Goal: Task Accomplishment & Management: Manage account settings

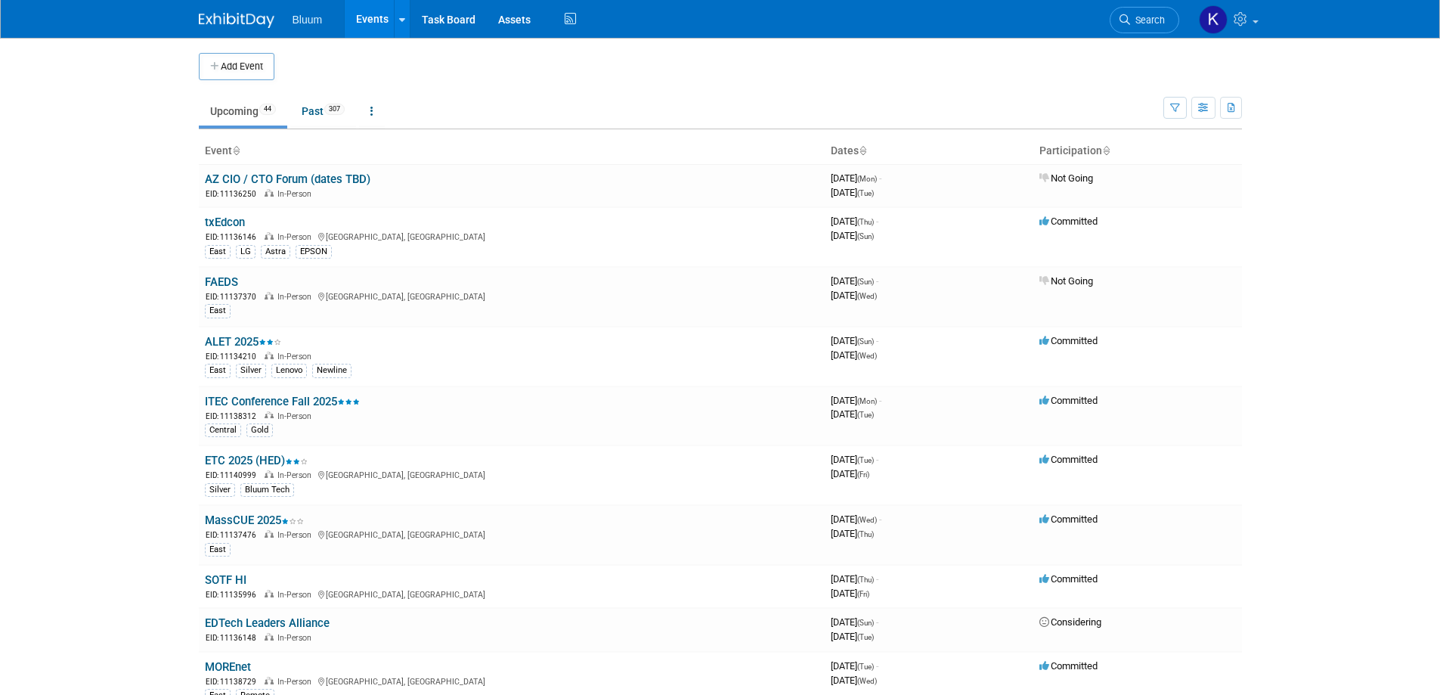
click at [1150, 11] on link "Search" at bounding box center [1145, 20] width 70 height 26
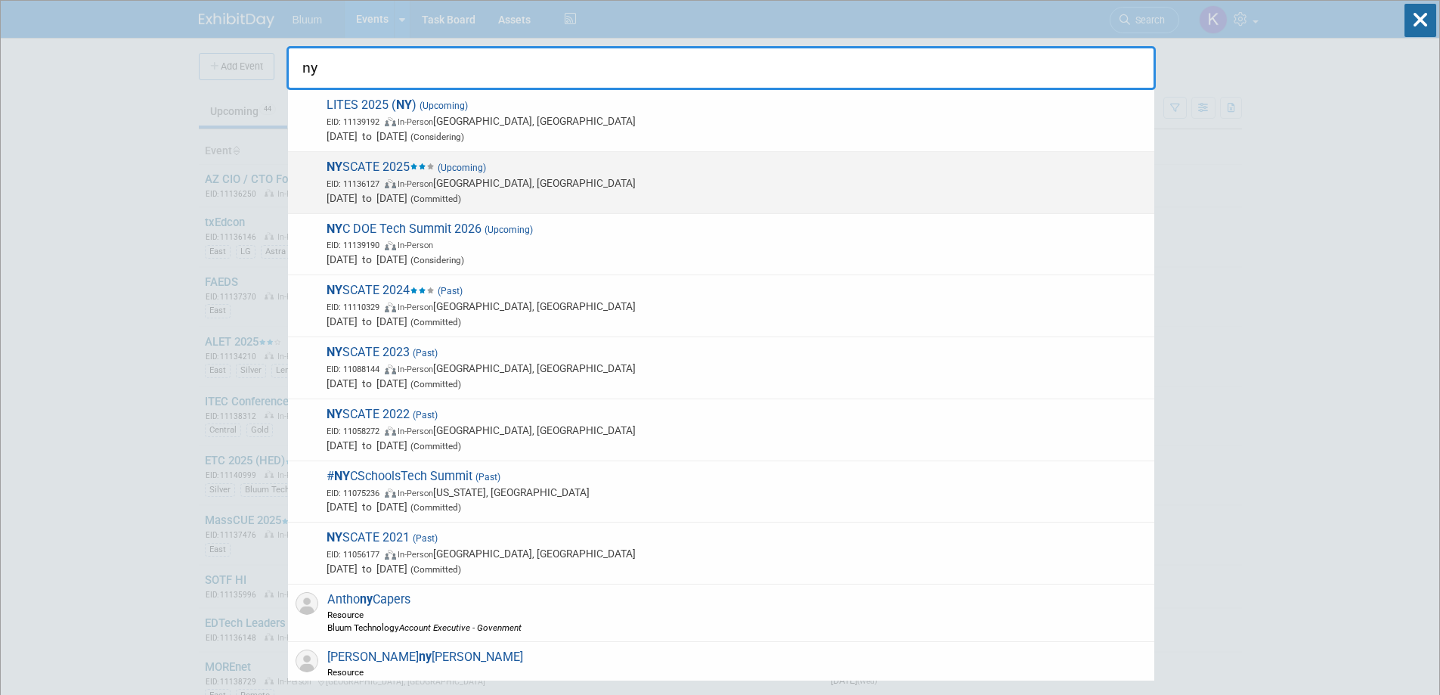
type input "ny"
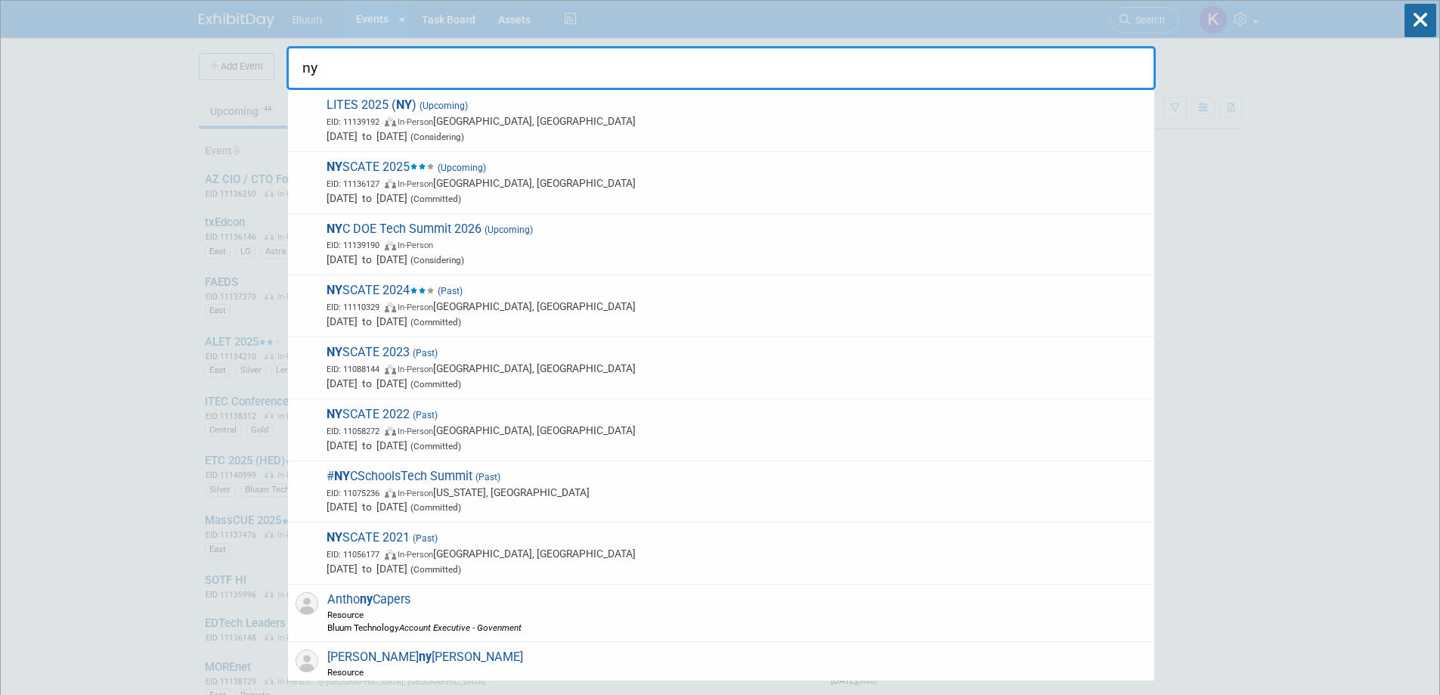
click at [417, 172] on span "NY SCATE 2025 (Upcoming) EID: 11136127 In-Person Verona, NY Nov 23, 2025 to Nov…" at bounding box center [734, 183] width 825 height 46
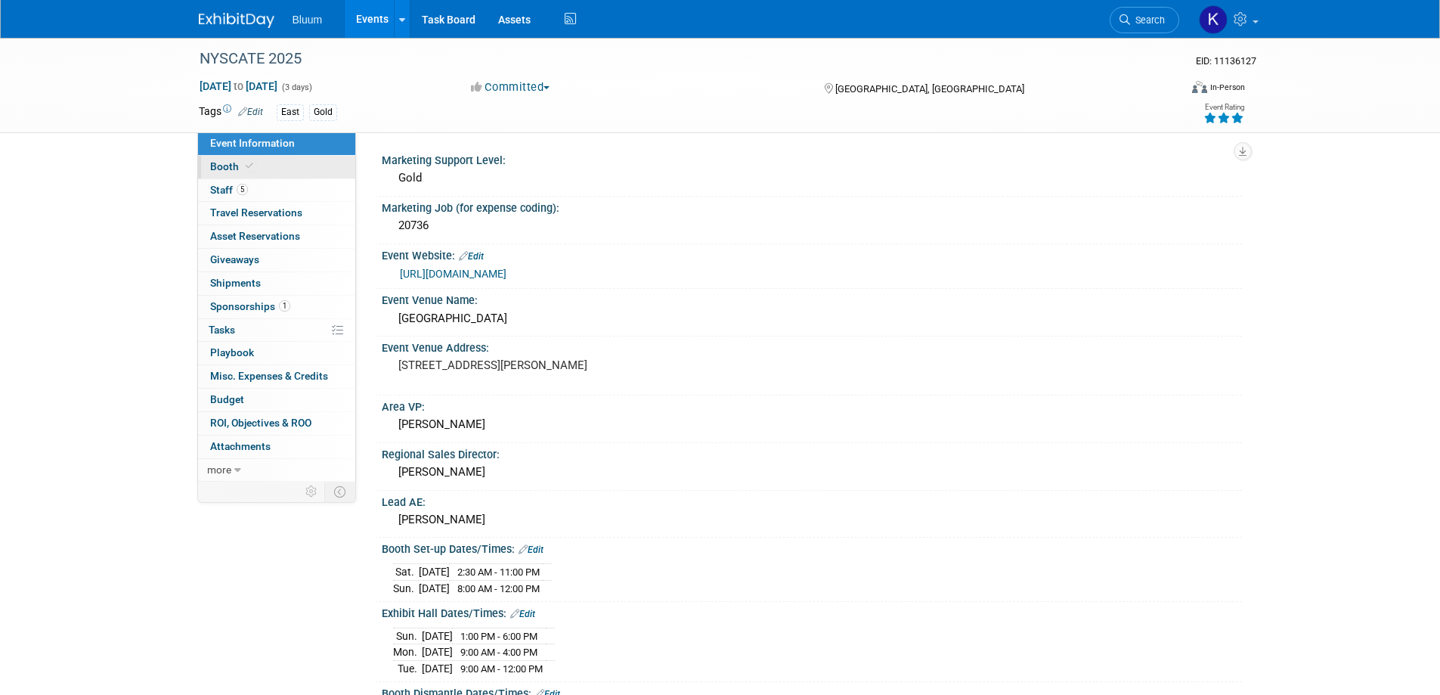
click at [227, 169] on span "Booth" at bounding box center [233, 166] width 46 height 12
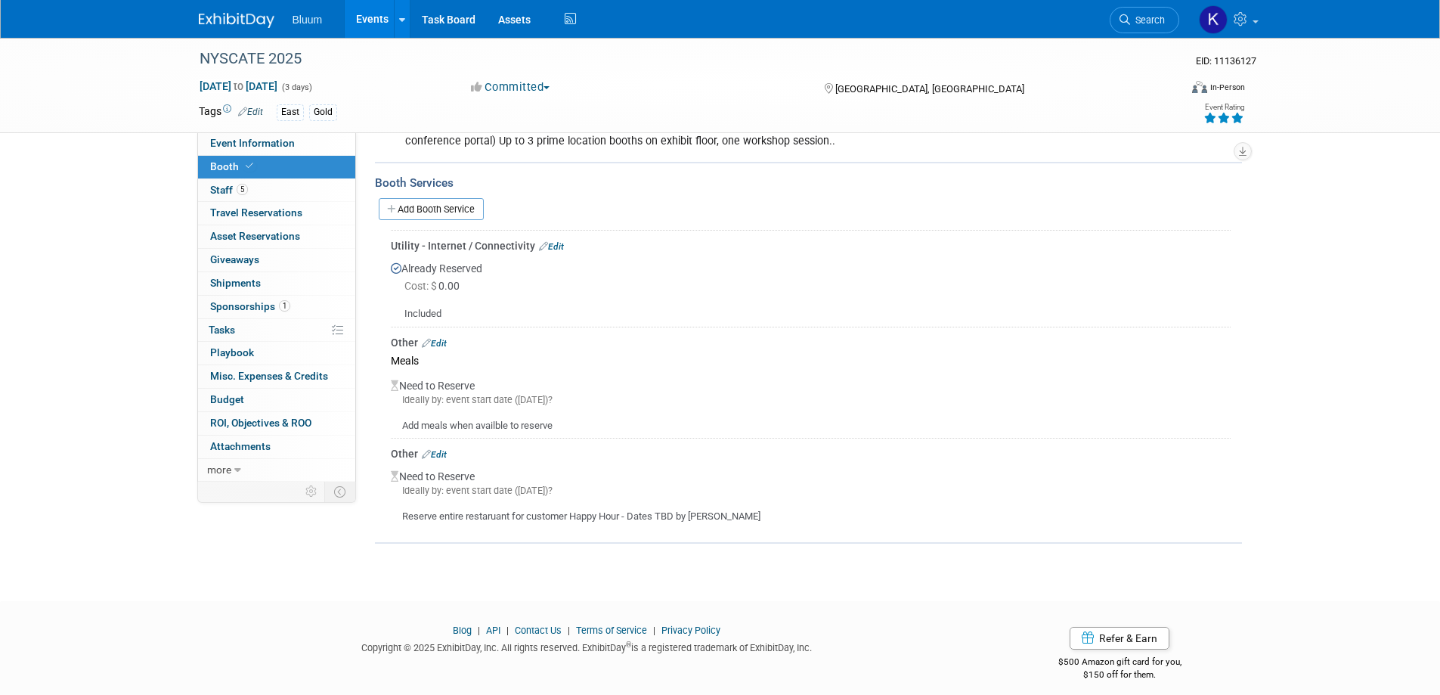
scroll to position [262, 0]
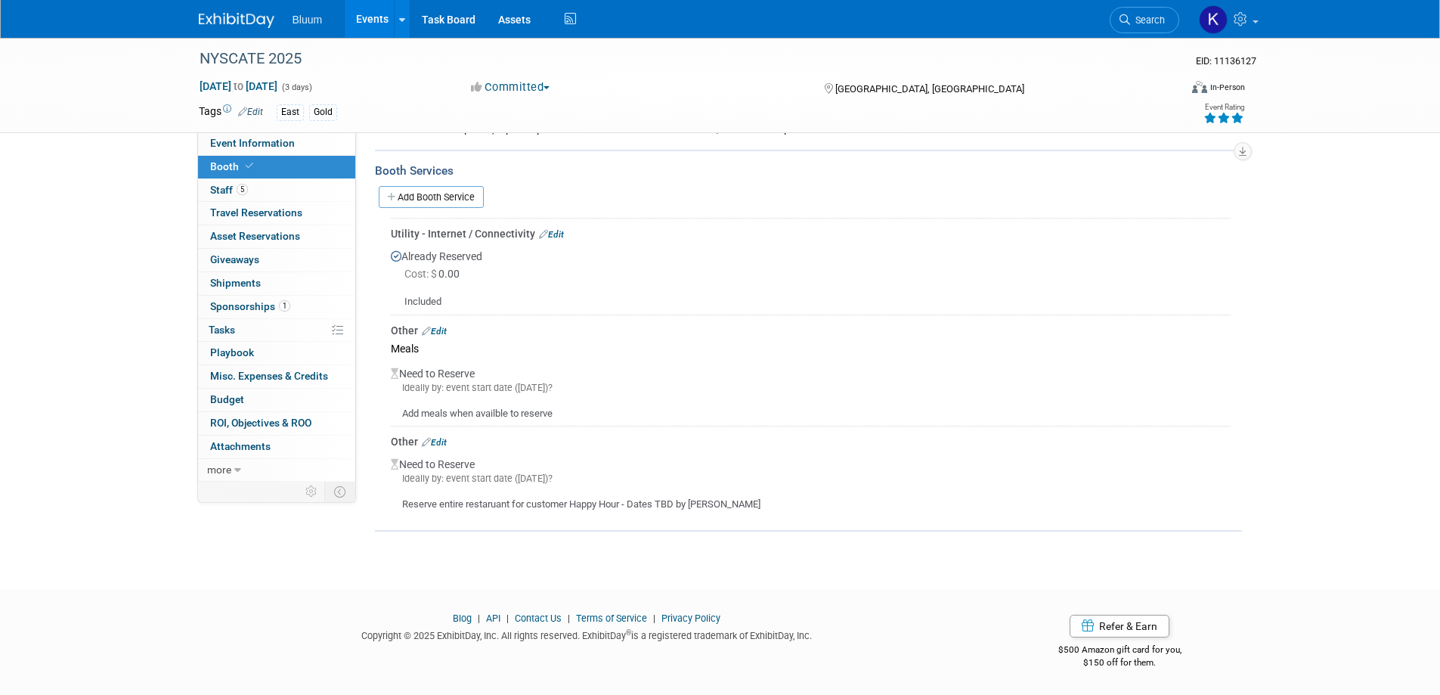
click at [383, 16] on link "Events" at bounding box center [372, 19] width 55 height 38
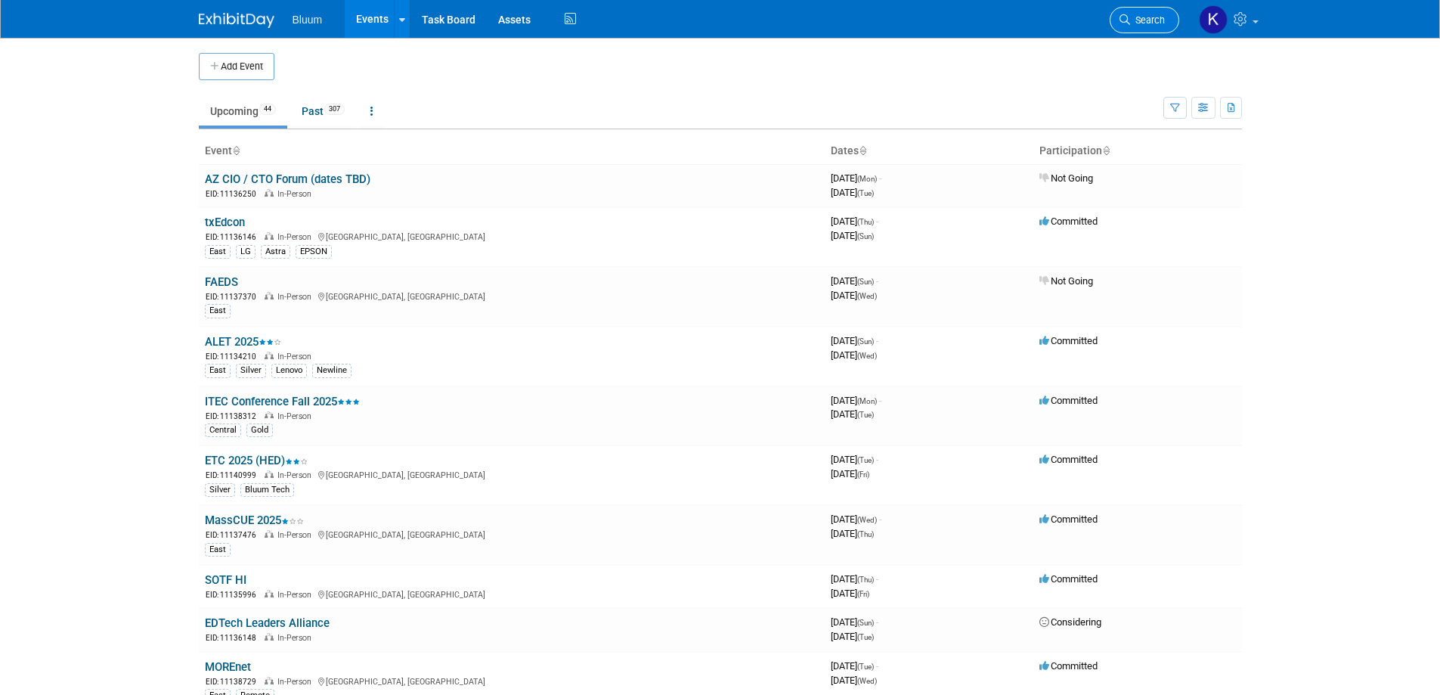
click at [1165, 18] on link "Search" at bounding box center [1145, 20] width 70 height 26
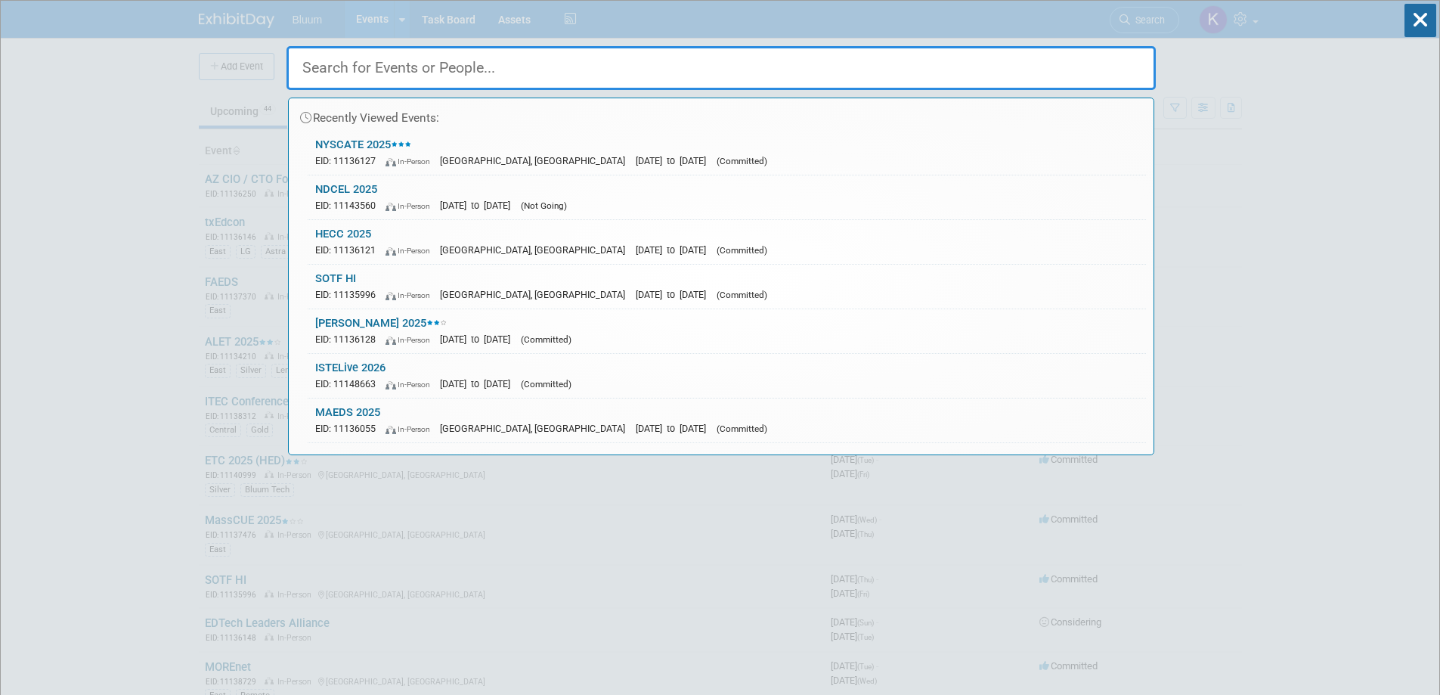
click at [790, 67] on input "text" at bounding box center [722, 68] width 870 height 44
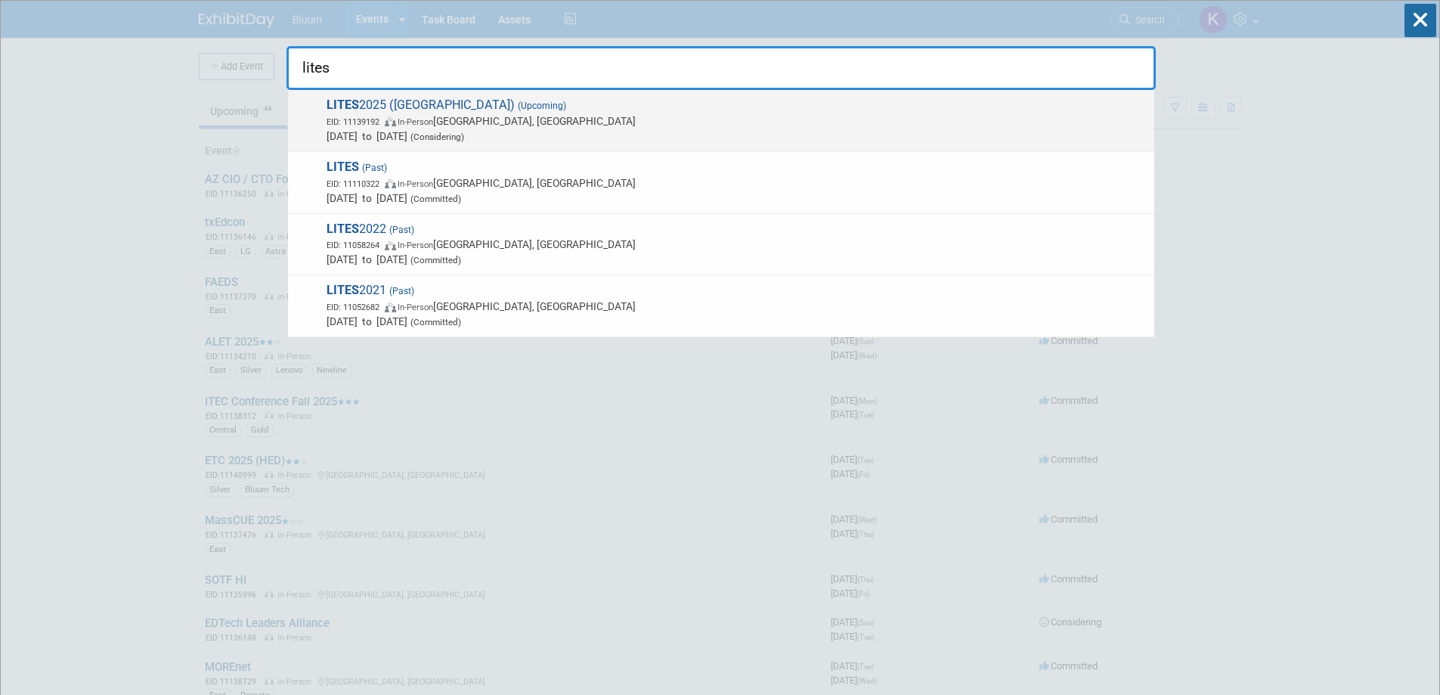
type input "lites"
click at [460, 121] on span "EID: 11139192 In-Person Melville, NY" at bounding box center [737, 120] width 820 height 15
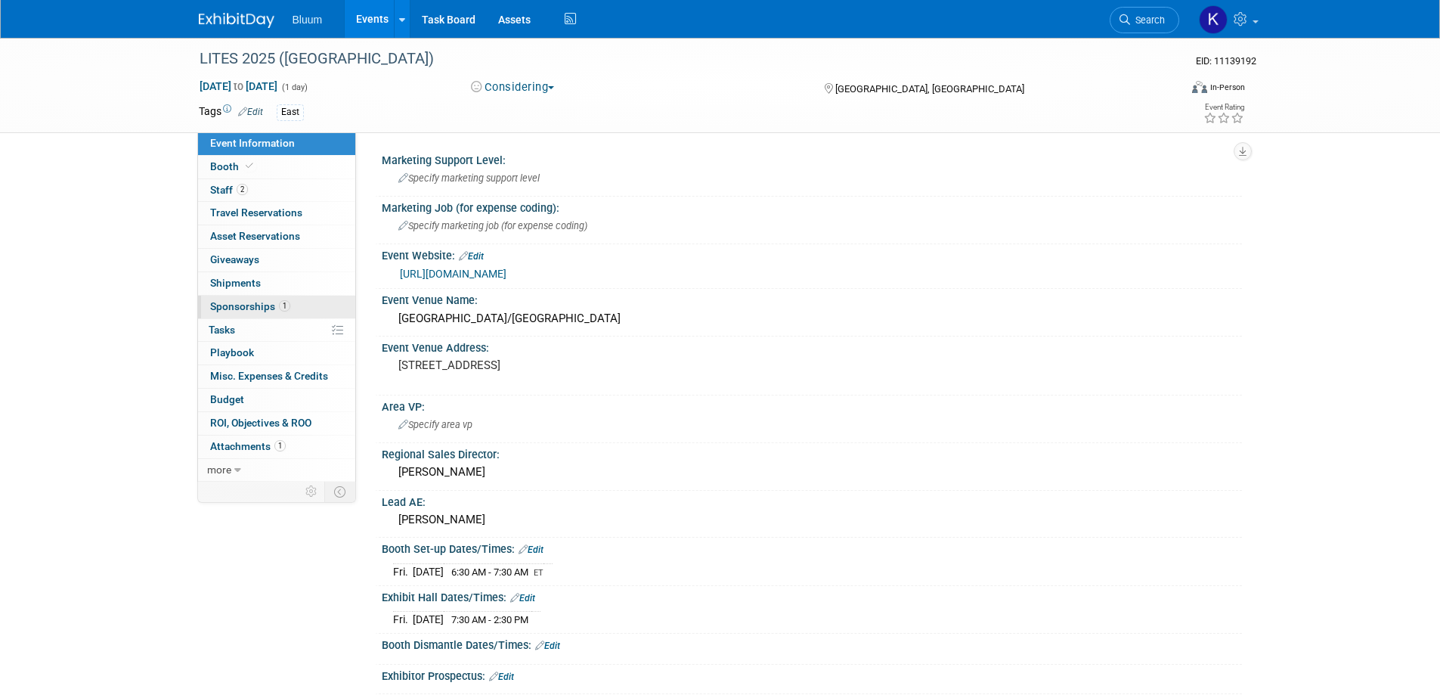
click at [250, 305] on span "Sponsorships 1" at bounding box center [250, 306] width 80 height 12
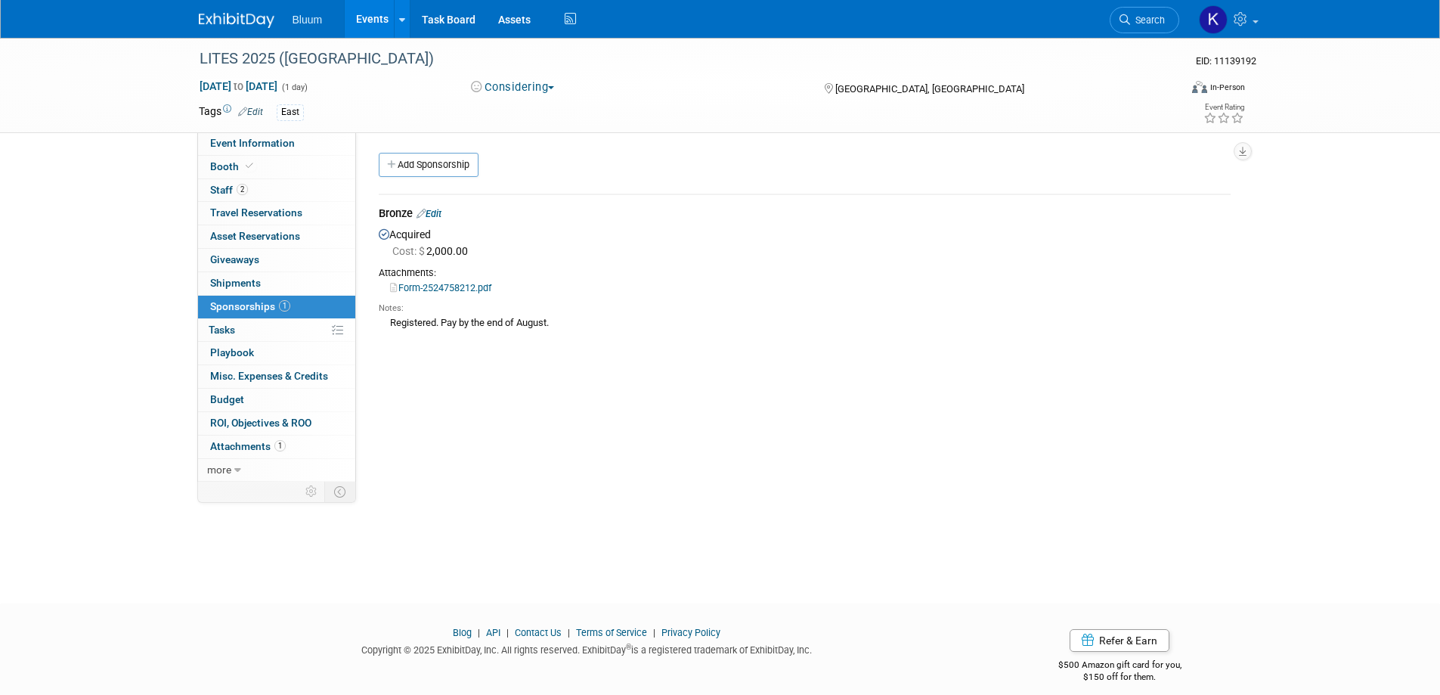
click at [378, 15] on link "Events" at bounding box center [372, 19] width 55 height 38
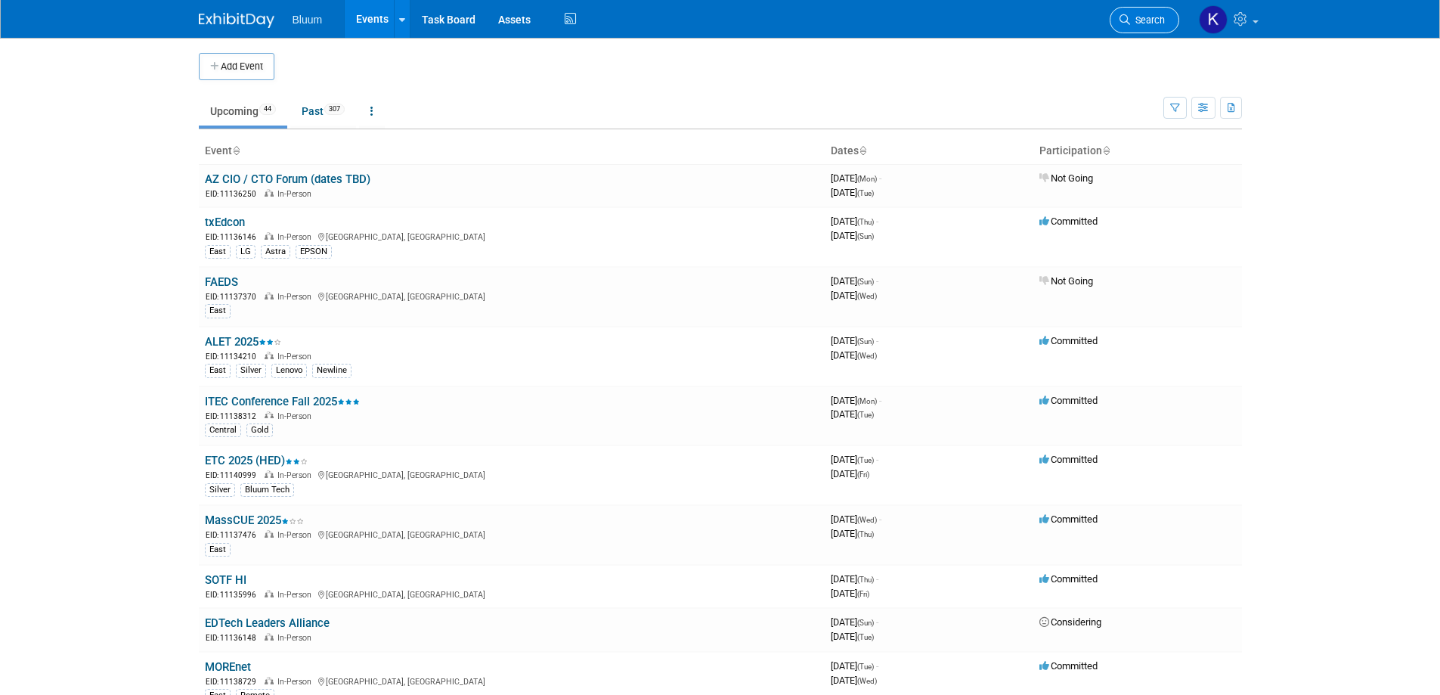
click at [1123, 17] on icon at bounding box center [1125, 19] width 11 height 11
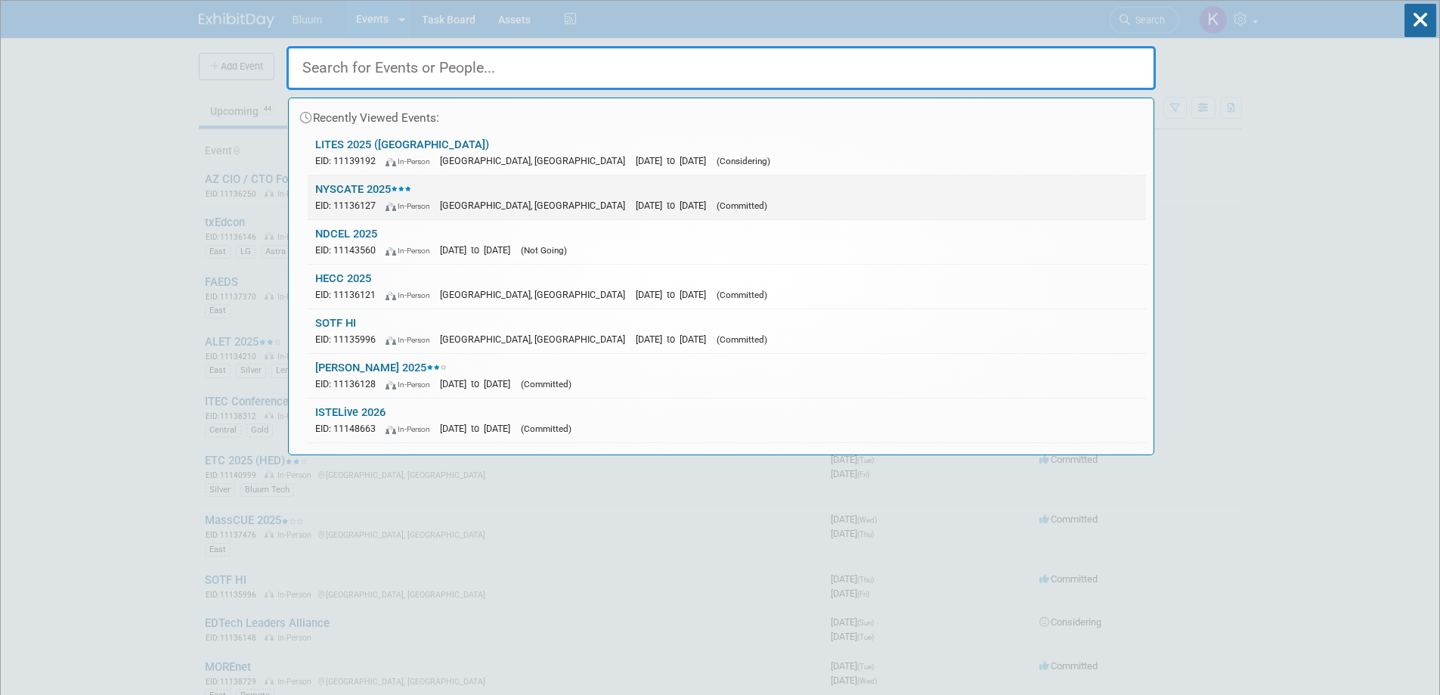
click at [391, 181] on link "NYSCATE 2025 EID: 11136127 In-Person [GEOGRAPHIC_DATA], [GEOGRAPHIC_DATA] [DATE…" at bounding box center [727, 197] width 839 height 44
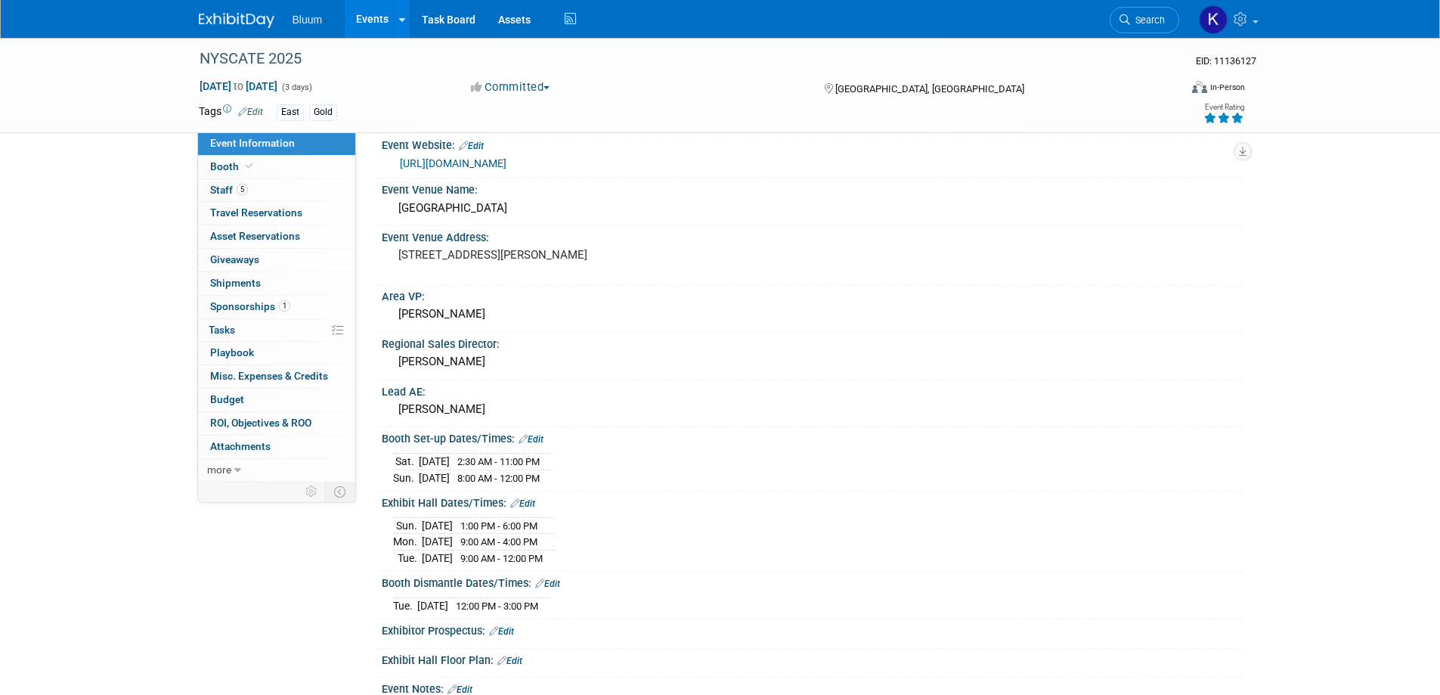
scroll to position [76, 0]
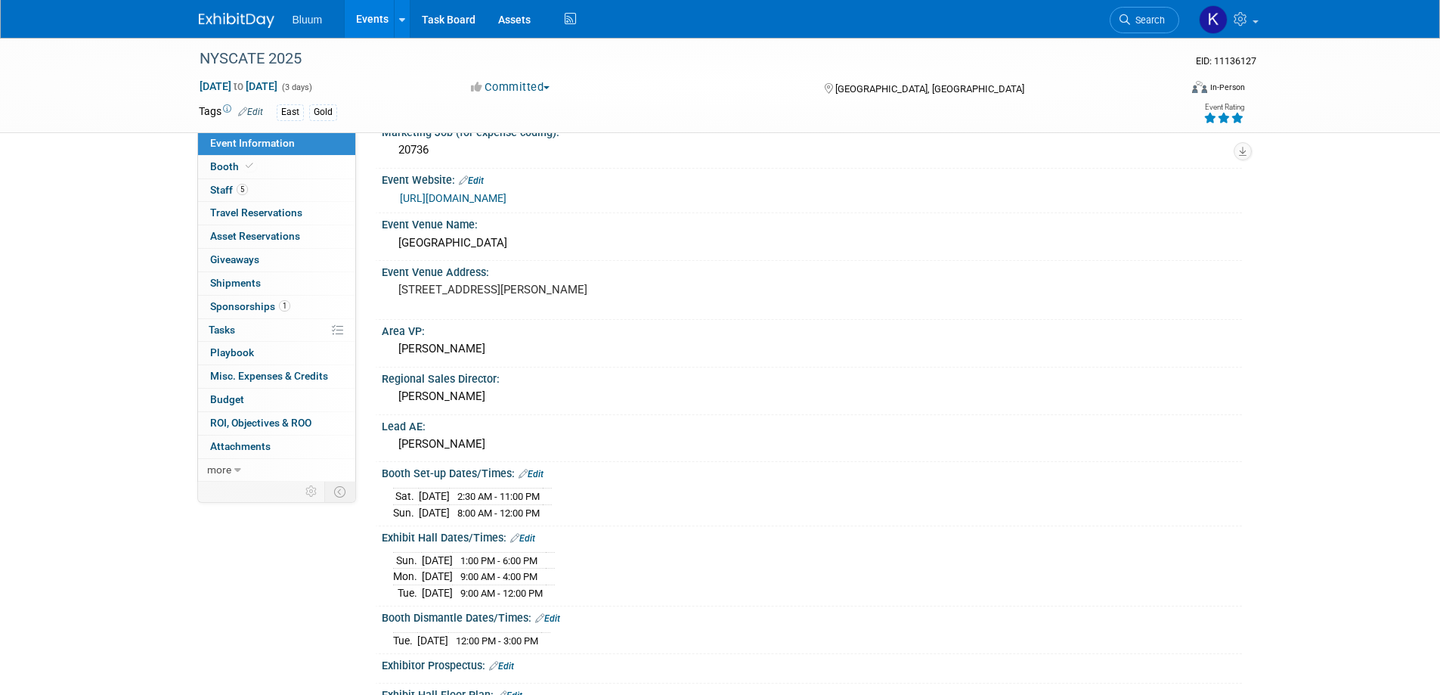
click at [358, 12] on link "Events" at bounding box center [372, 19] width 55 height 38
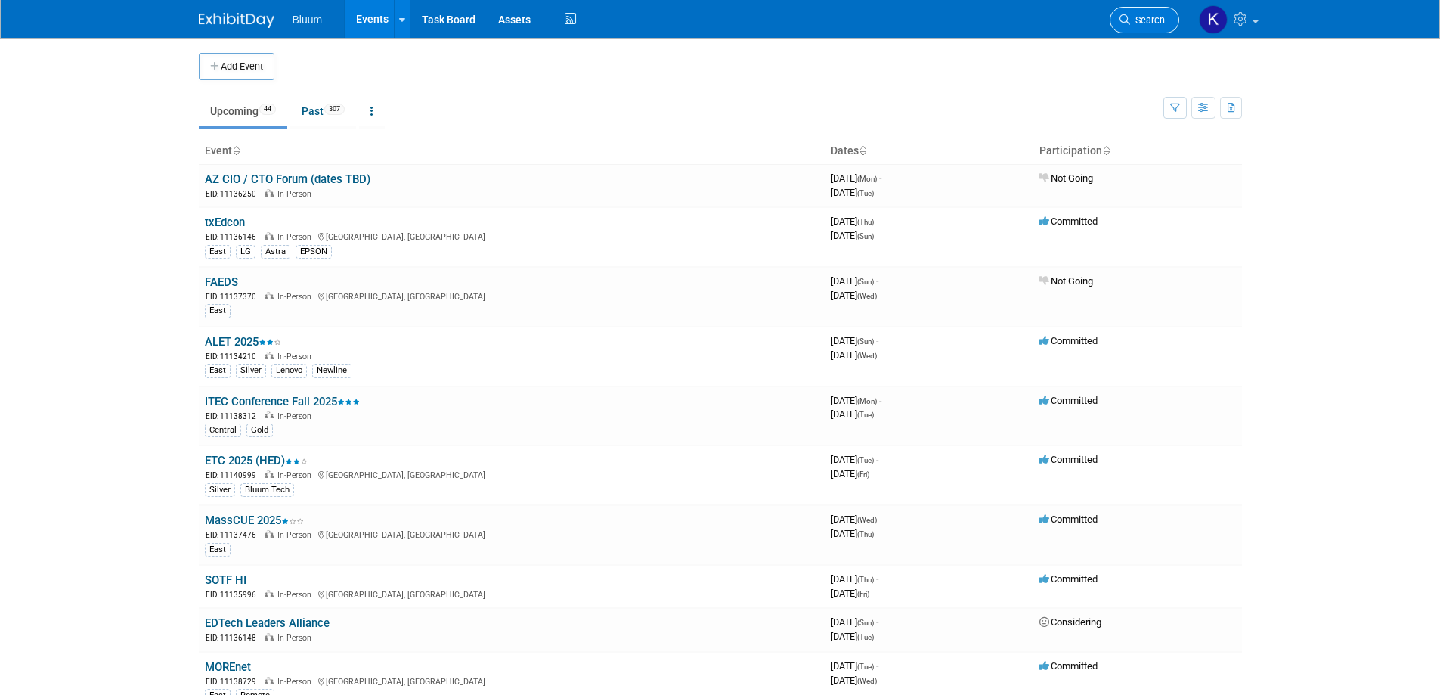
click at [1155, 16] on span "Search" at bounding box center [1147, 19] width 35 height 11
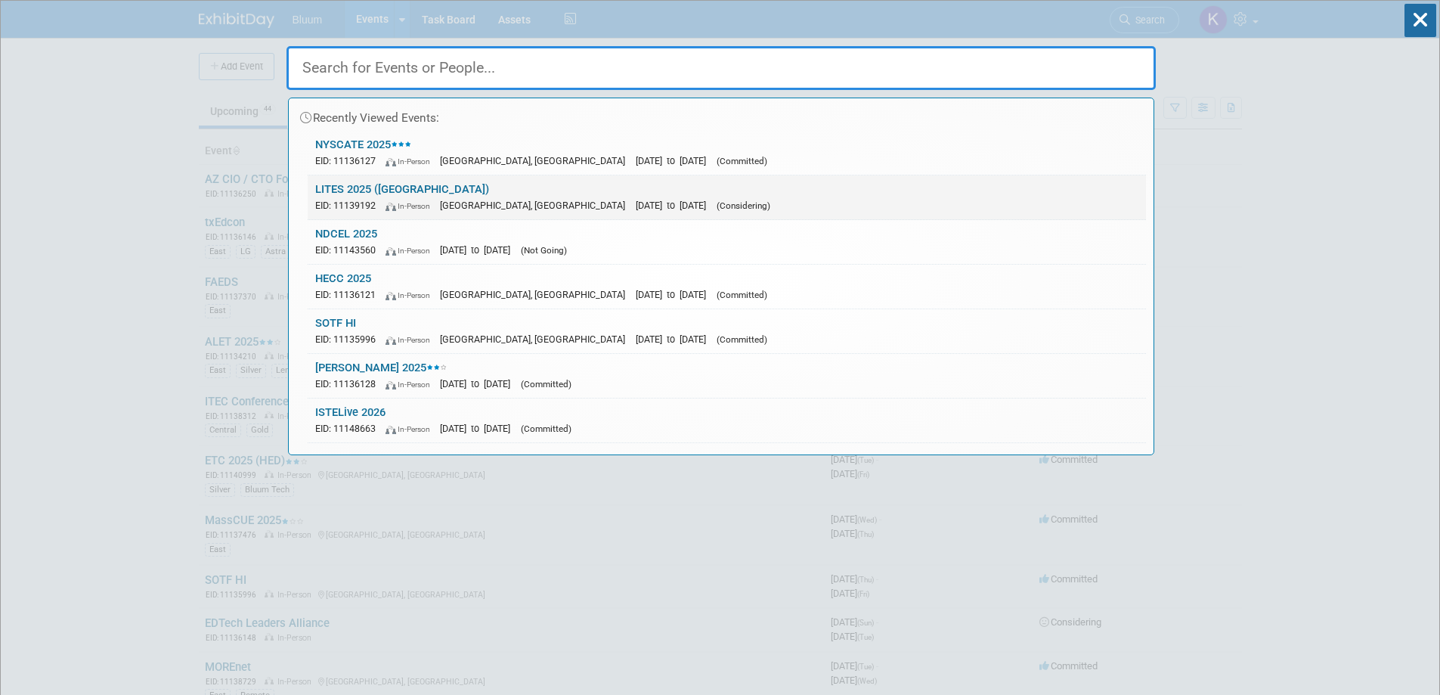
click at [431, 197] on div "EID: 11139192 In-Person Melville, NY Oct 24, 2025 to Oct 24, 2025 (Considering)" at bounding box center [726, 205] width 823 height 16
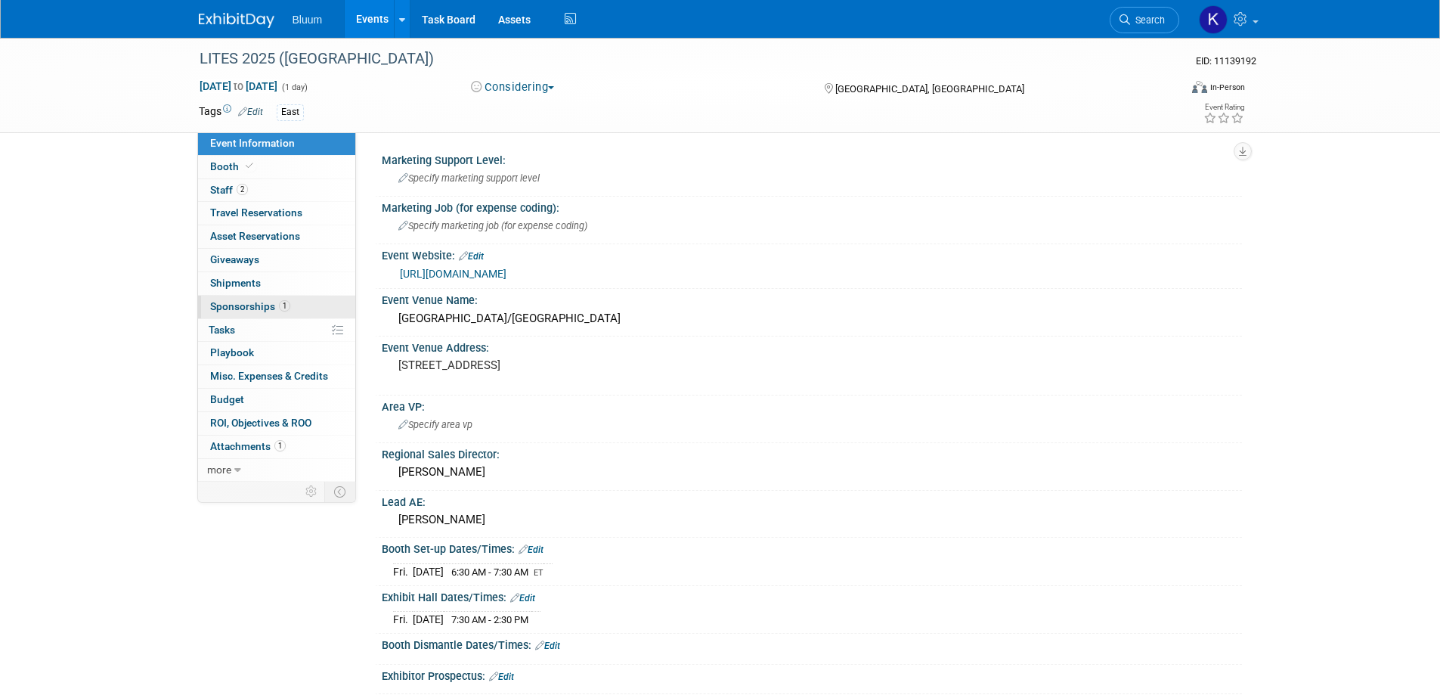
click at [246, 296] on link "1 Sponsorships 1" at bounding box center [276, 307] width 157 height 23
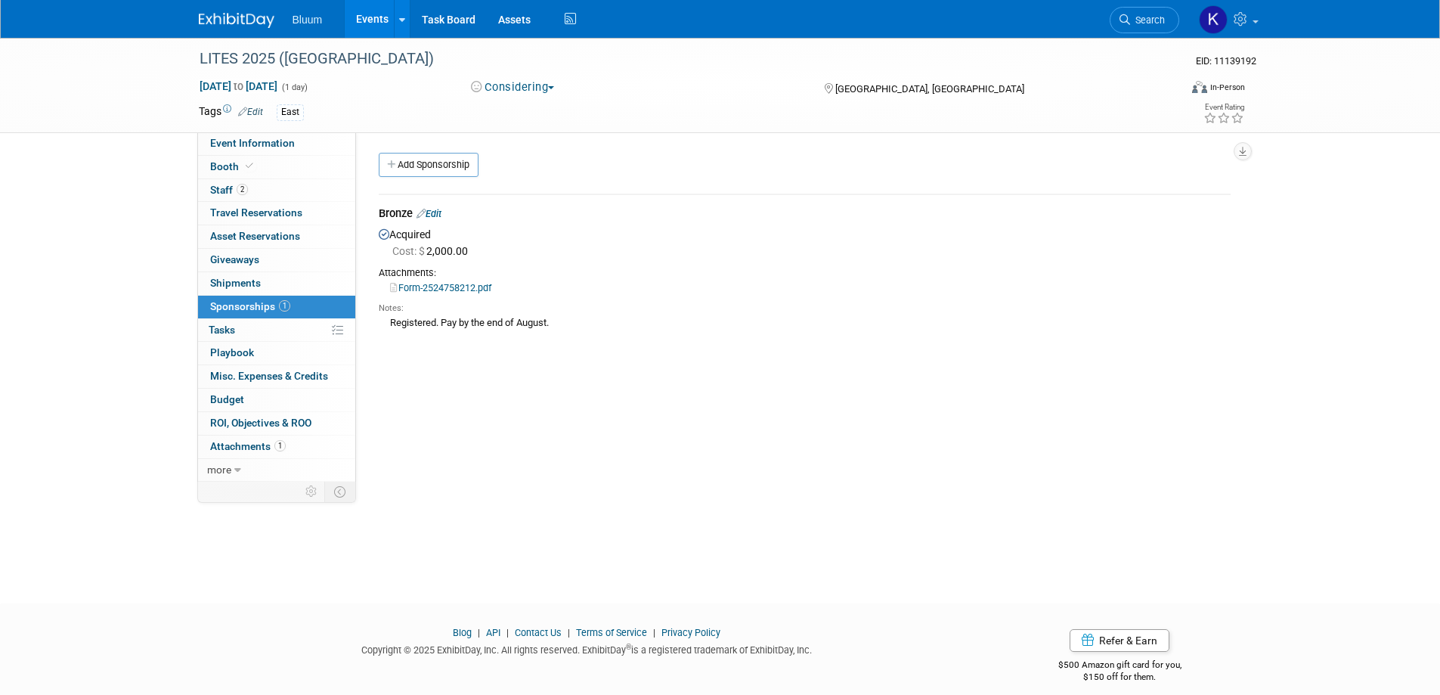
click at [442, 216] on link "Edit" at bounding box center [429, 213] width 25 height 11
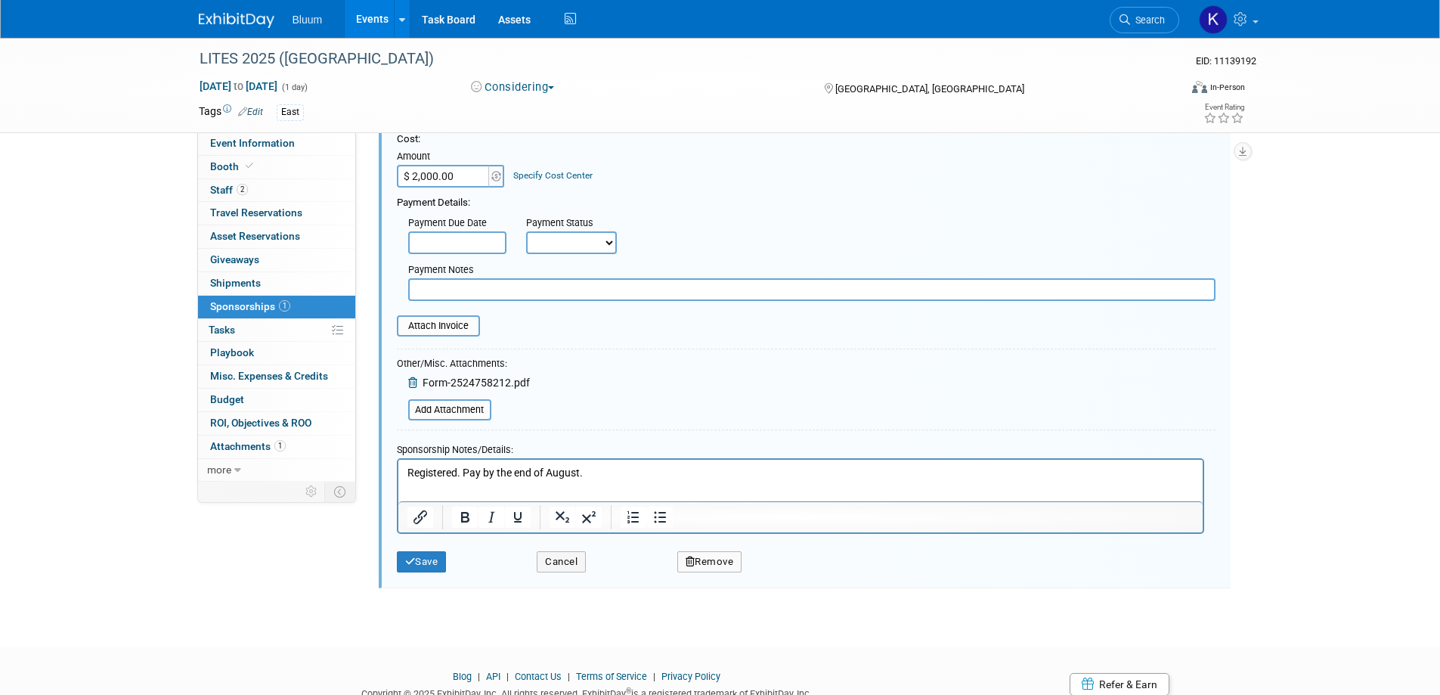
scroll to position [174, 0]
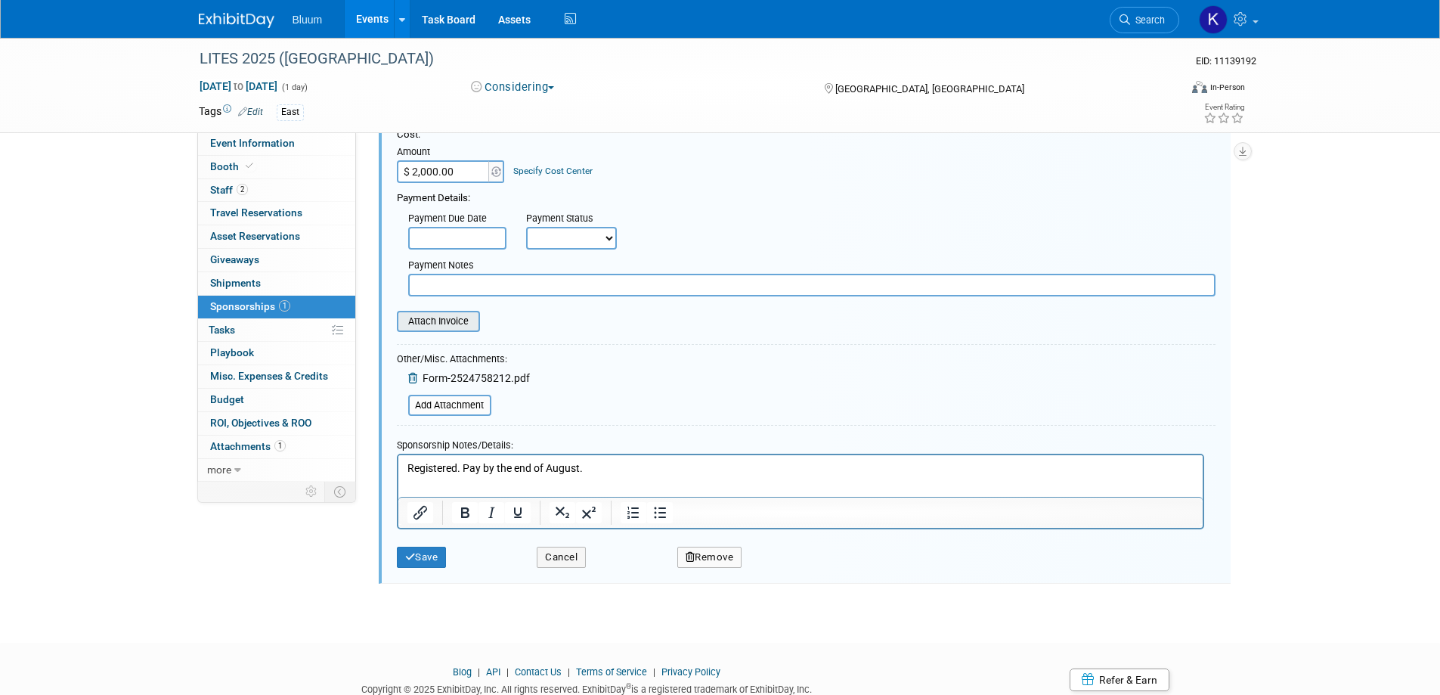
click at [432, 324] on input "file" at bounding box center [389, 321] width 180 height 18
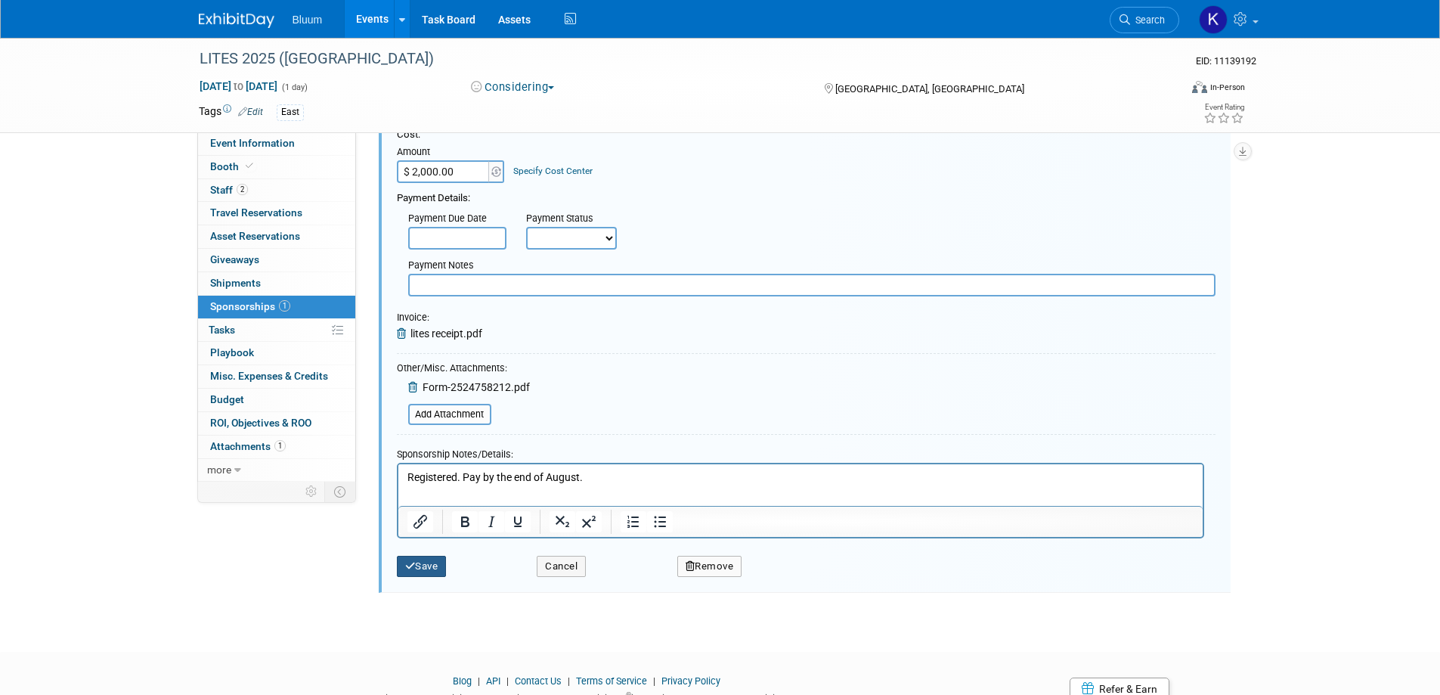
click at [423, 564] on button "Save" at bounding box center [422, 566] width 50 height 21
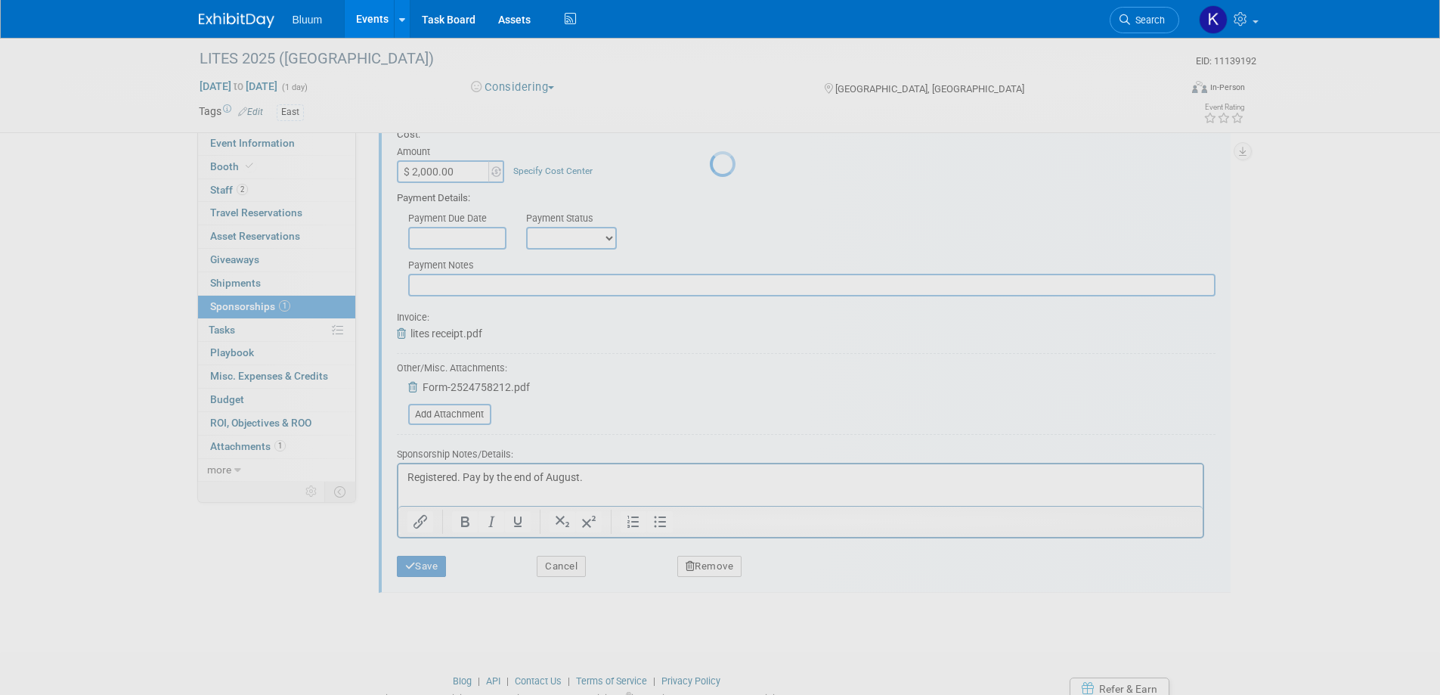
scroll to position [14, 0]
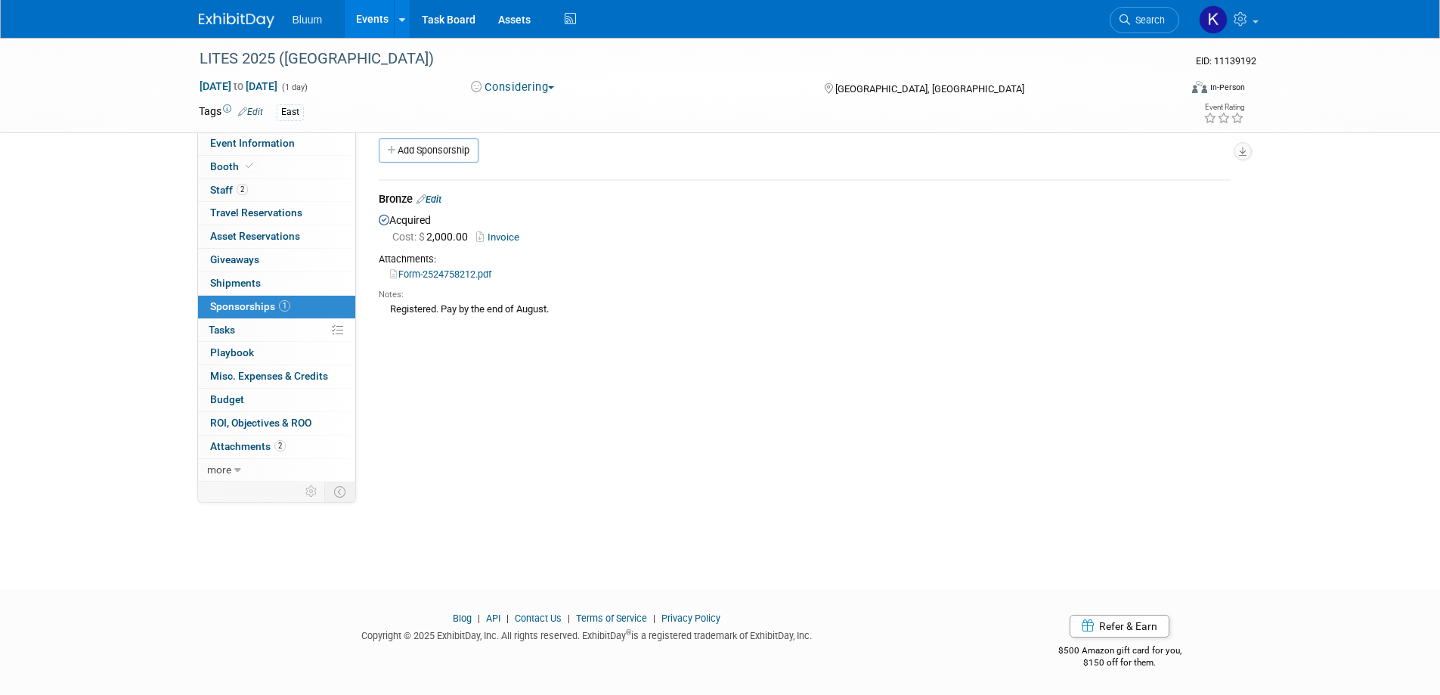
click at [374, 17] on link "Events" at bounding box center [372, 19] width 55 height 38
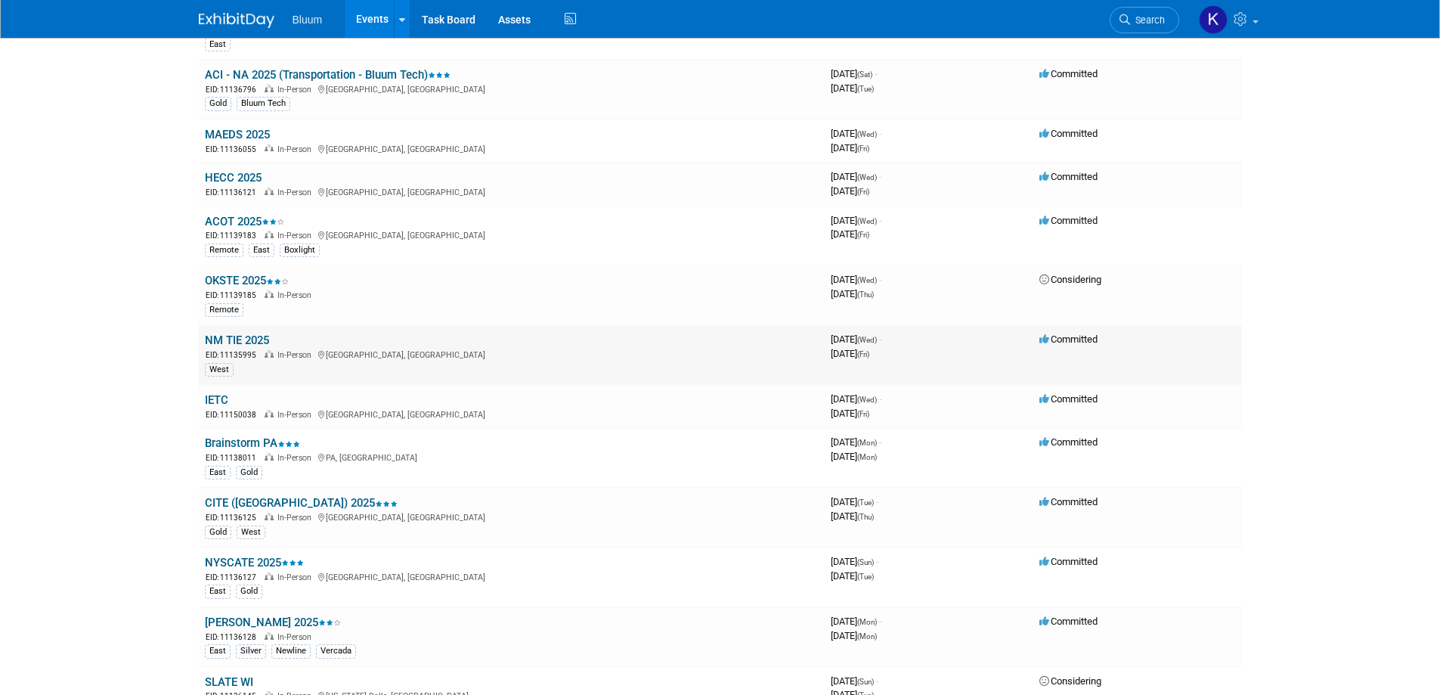
scroll to position [756, 0]
click at [237, 566] on link "NYSCATE 2025" at bounding box center [254, 561] width 99 height 14
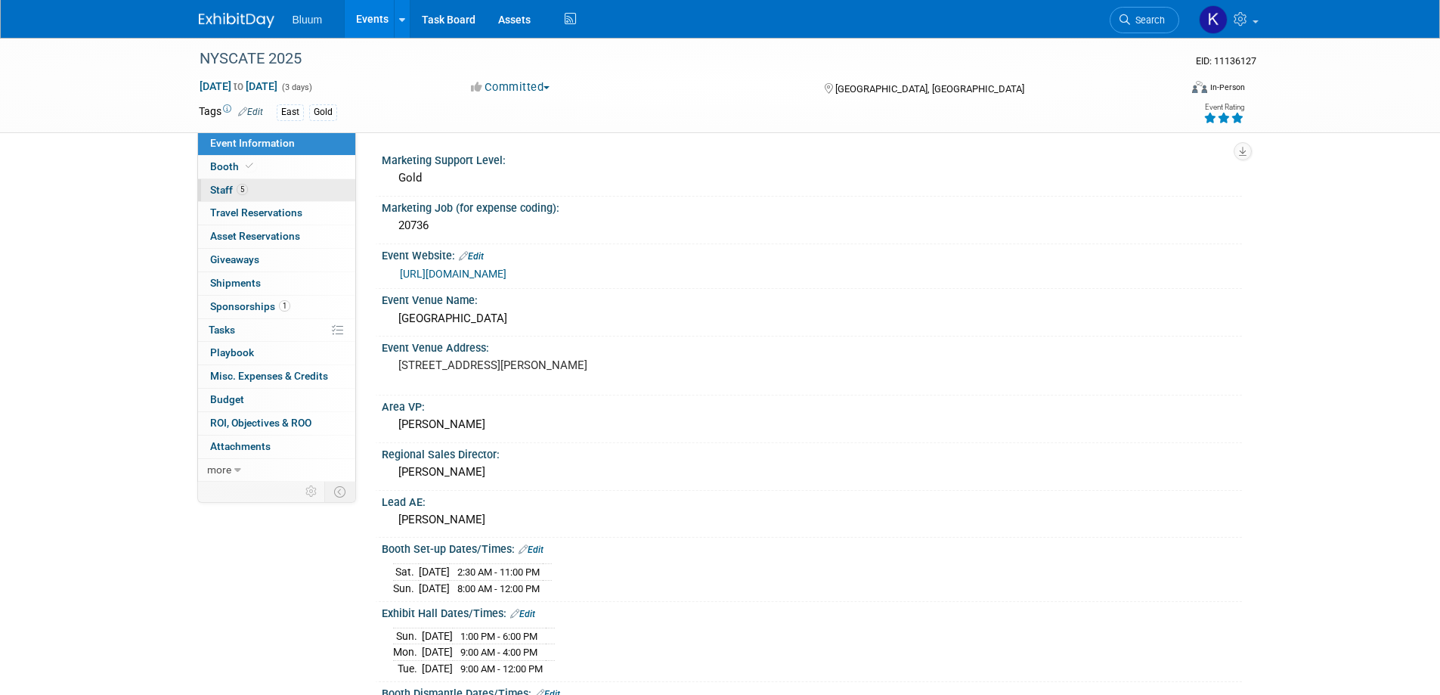
click at [224, 191] on span "Staff 5" at bounding box center [229, 190] width 38 height 12
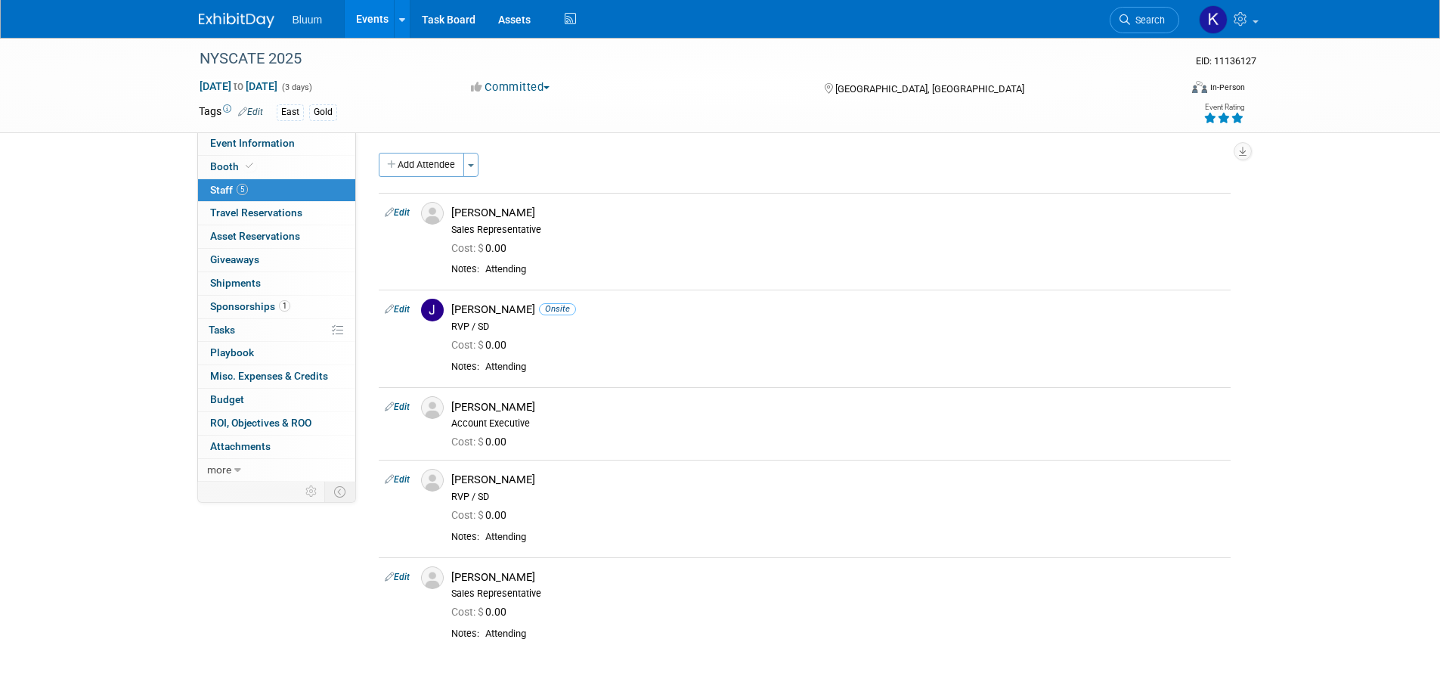
click at [238, 299] on link "1 Sponsorships 1" at bounding box center [276, 307] width 157 height 23
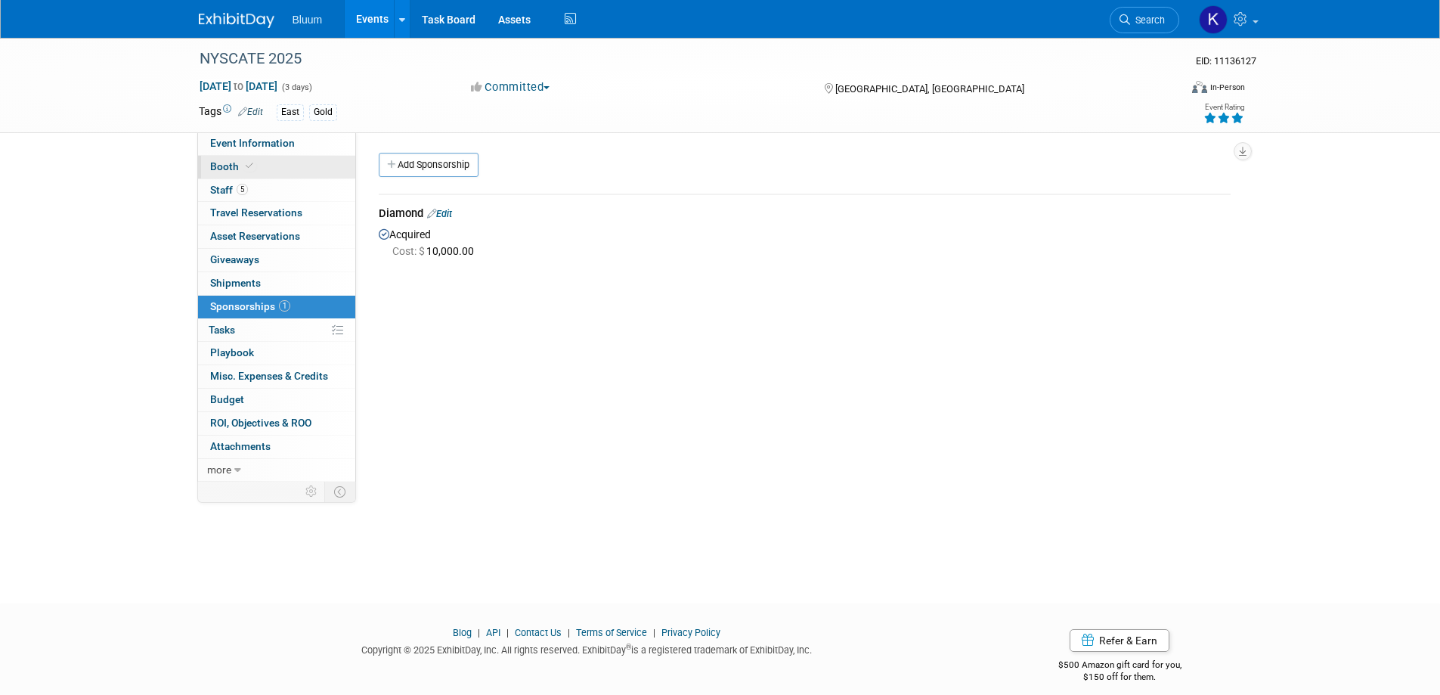
click at [234, 167] on span "Booth" at bounding box center [233, 166] width 46 height 12
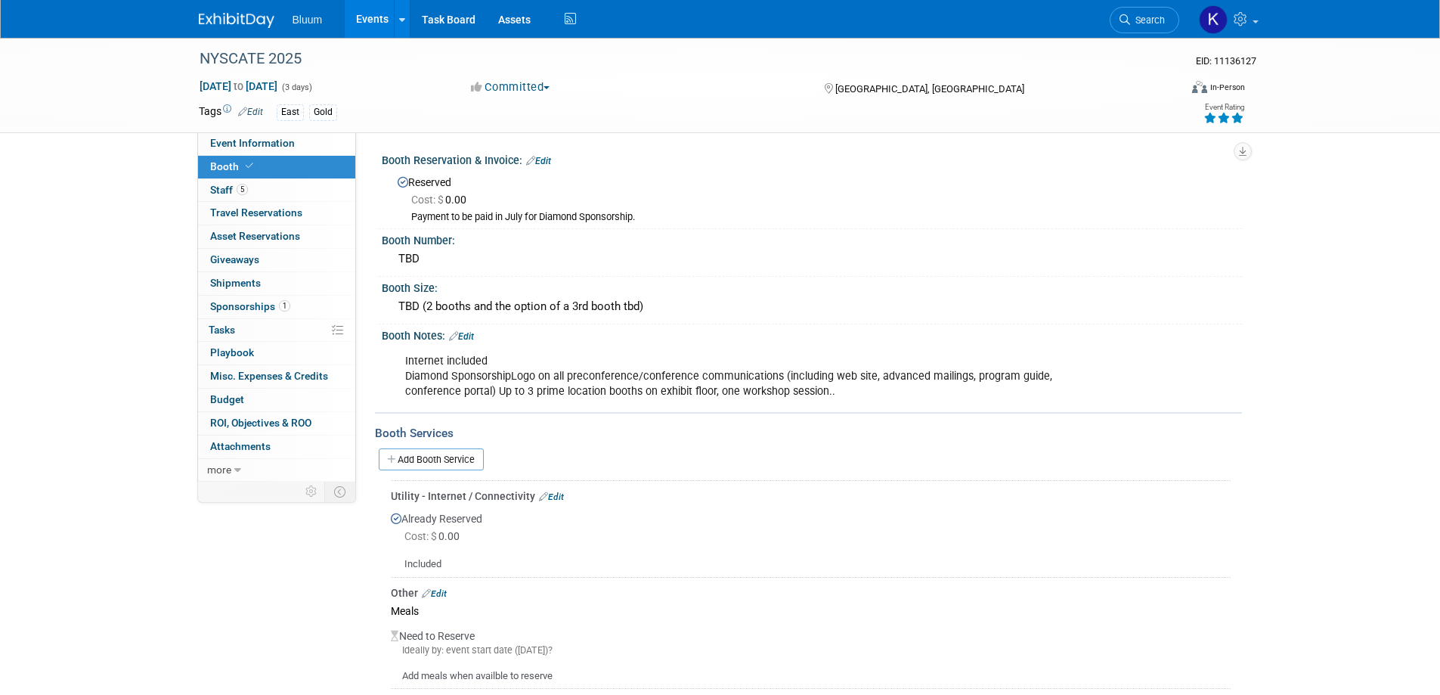
click at [233, 299] on link "1 Sponsorships 1" at bounding box center [276, 307] width 157 height 23
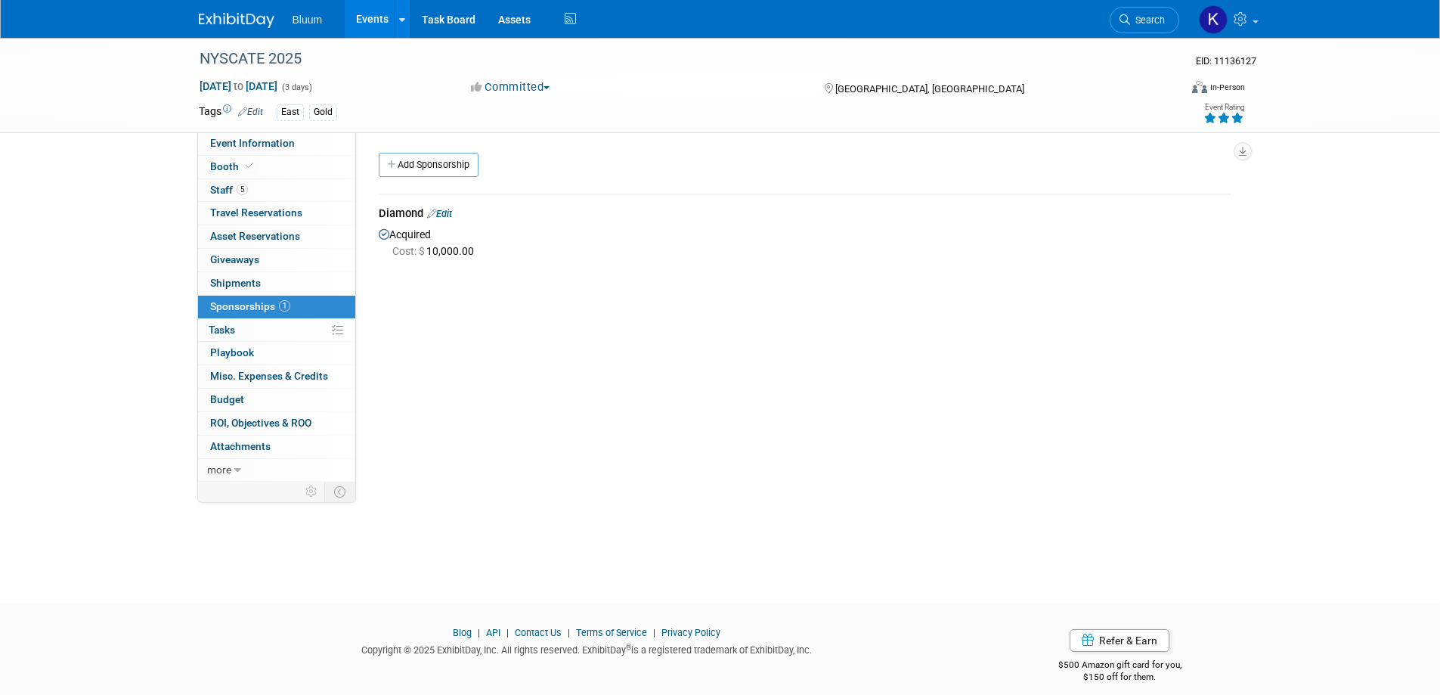
click at [445, 212] on link "Edit" at bounding box center [439, 213] width 25 height 11
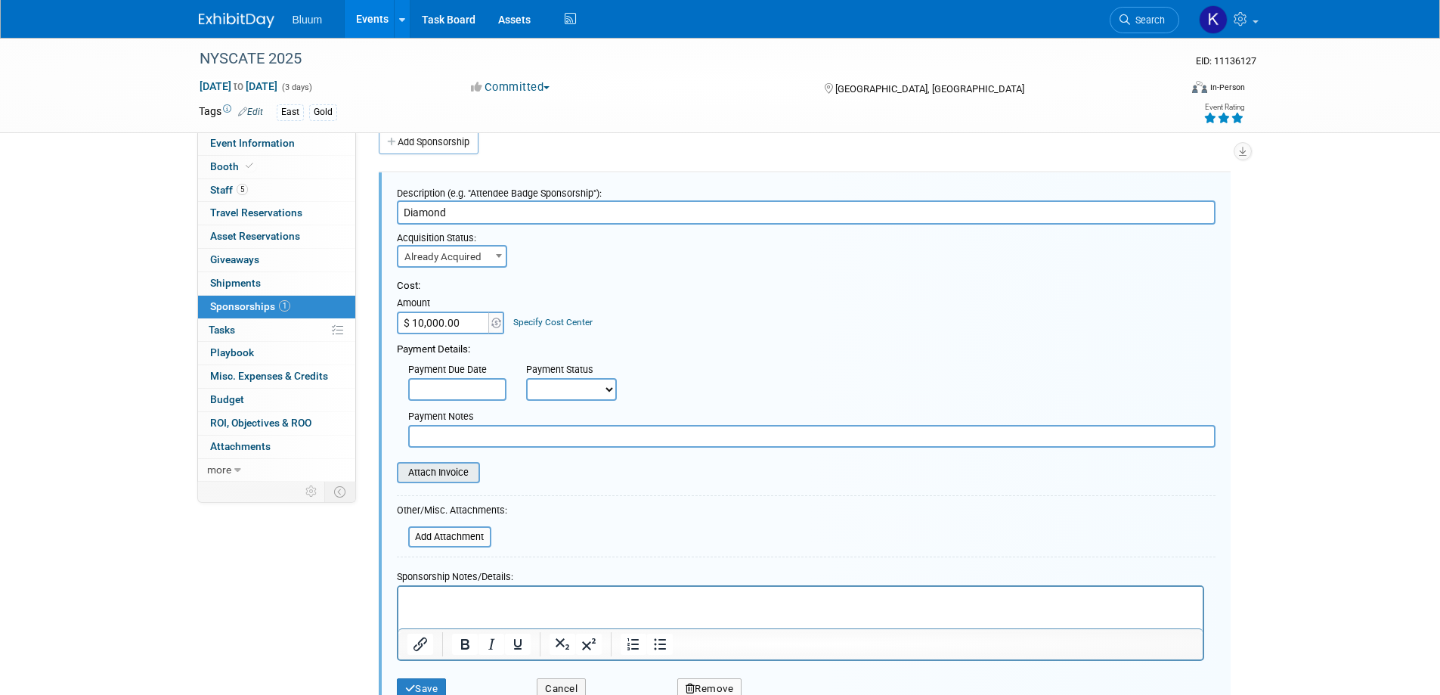
click at [430, 463] on input "file" at bounding box center [389, 472] width 180 height 18
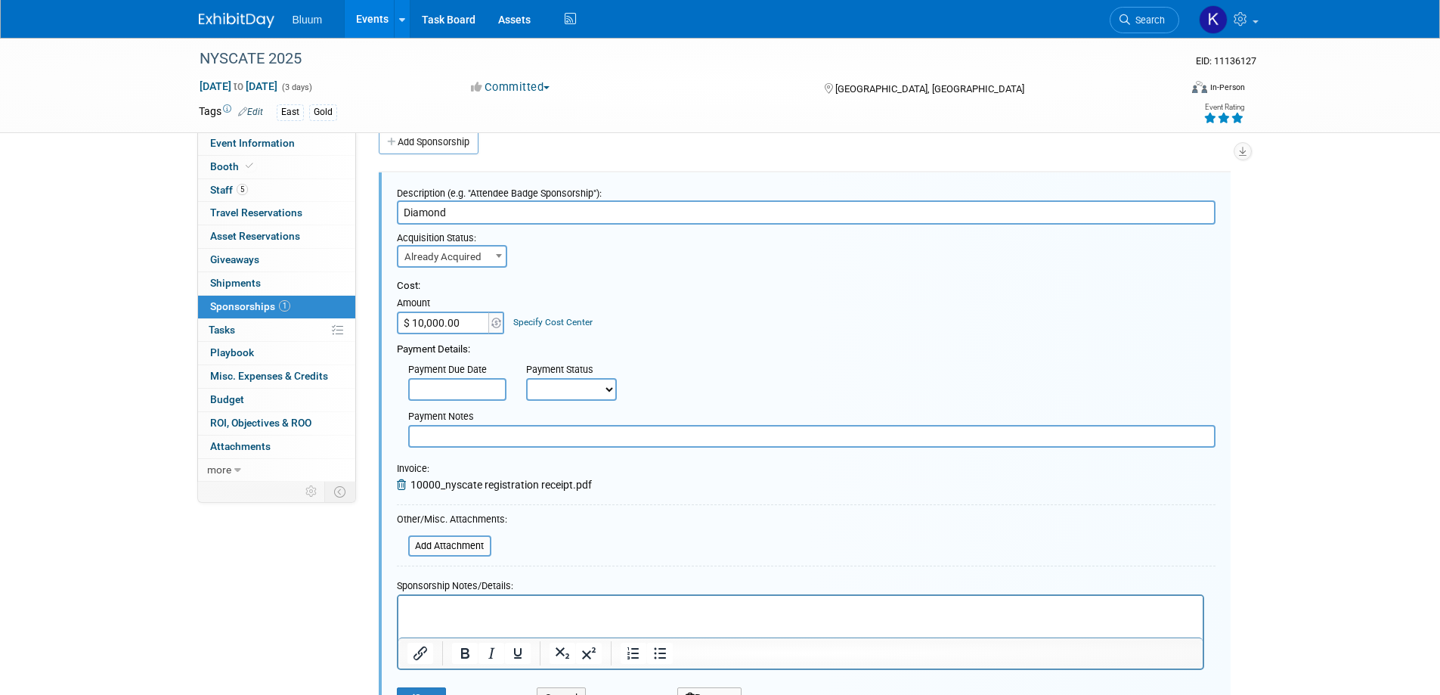
scroll to position [218, 0]
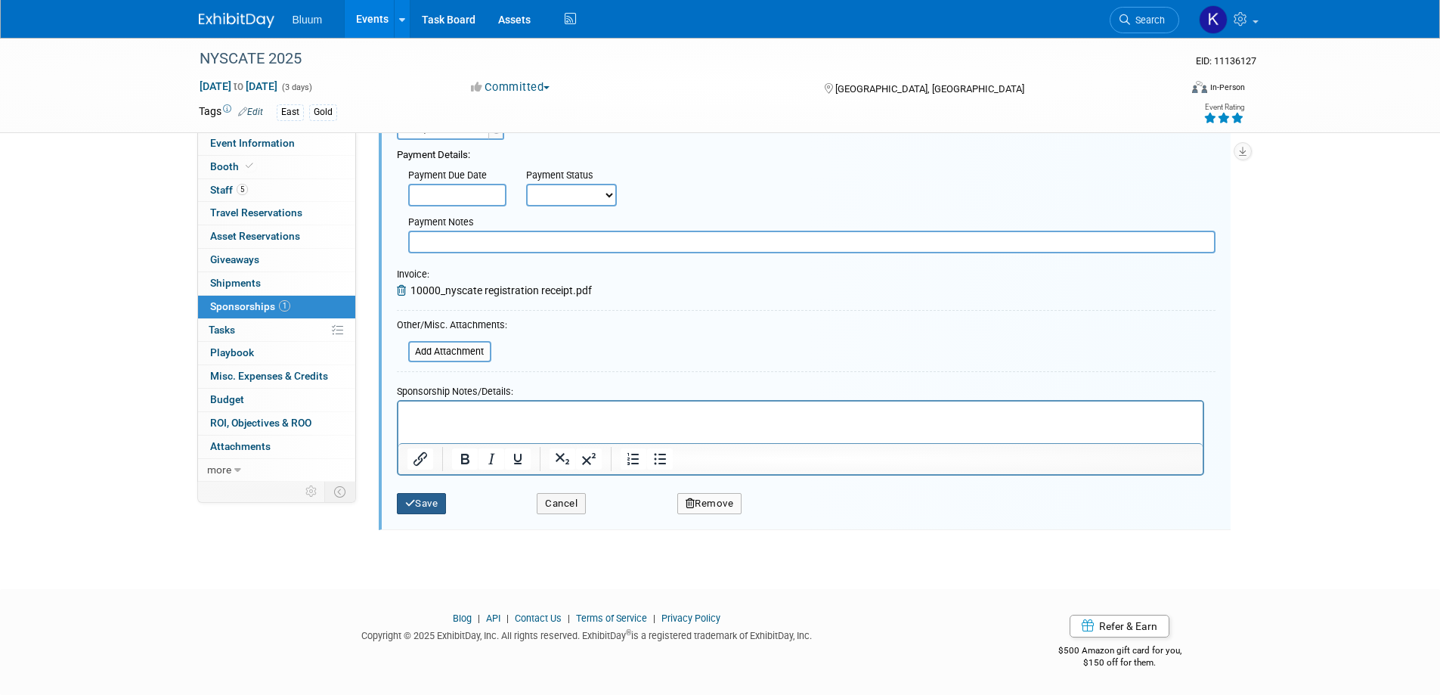
click at [420, 498] on button "Save" at bounding box center [422, 503] width 50 height 21
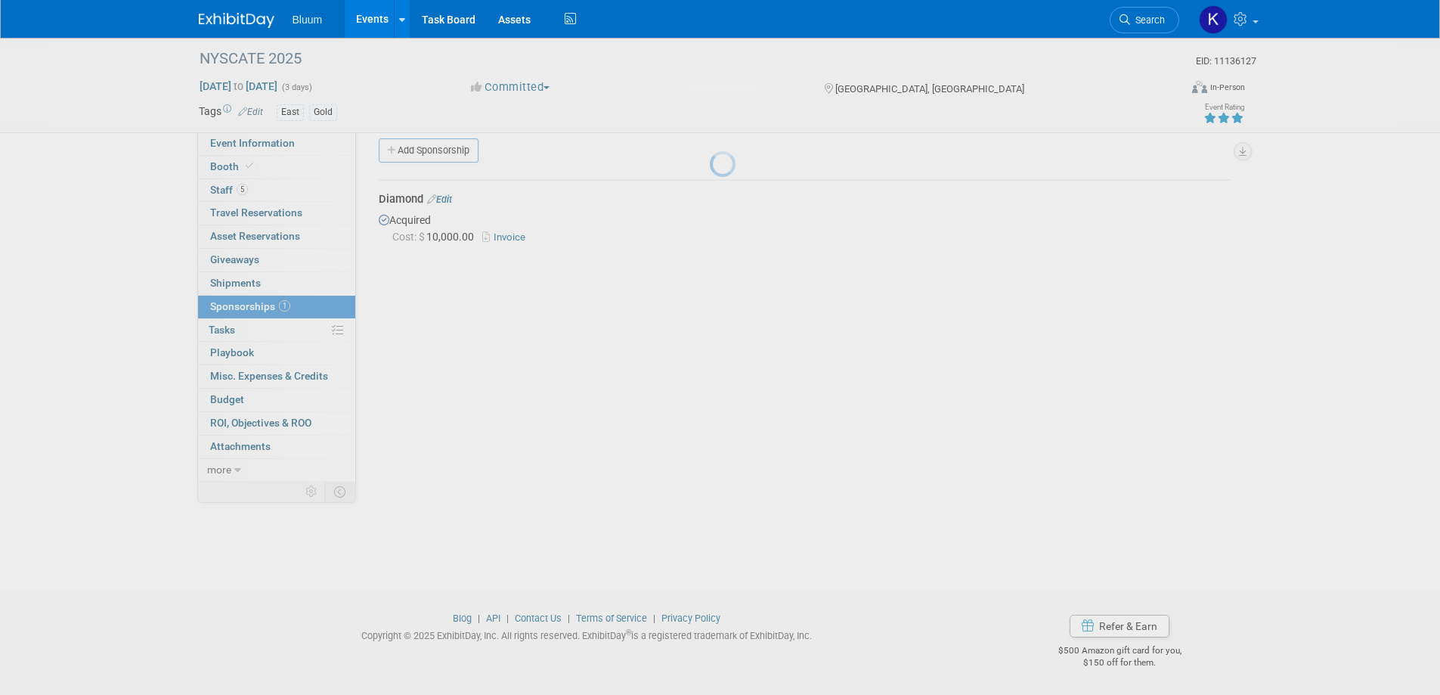
scroll to position [14, 0]
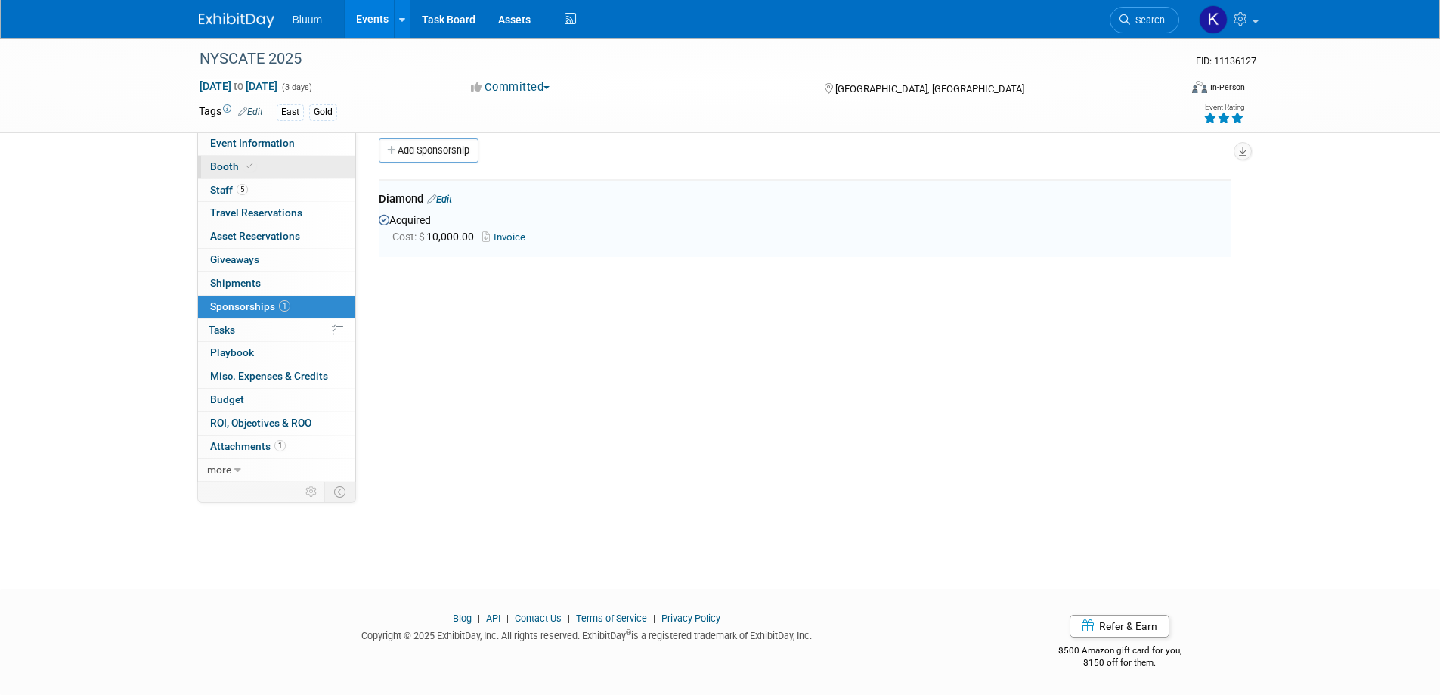
click at [243, 164] on span at bounding box center [250, 165] width 14 height 11
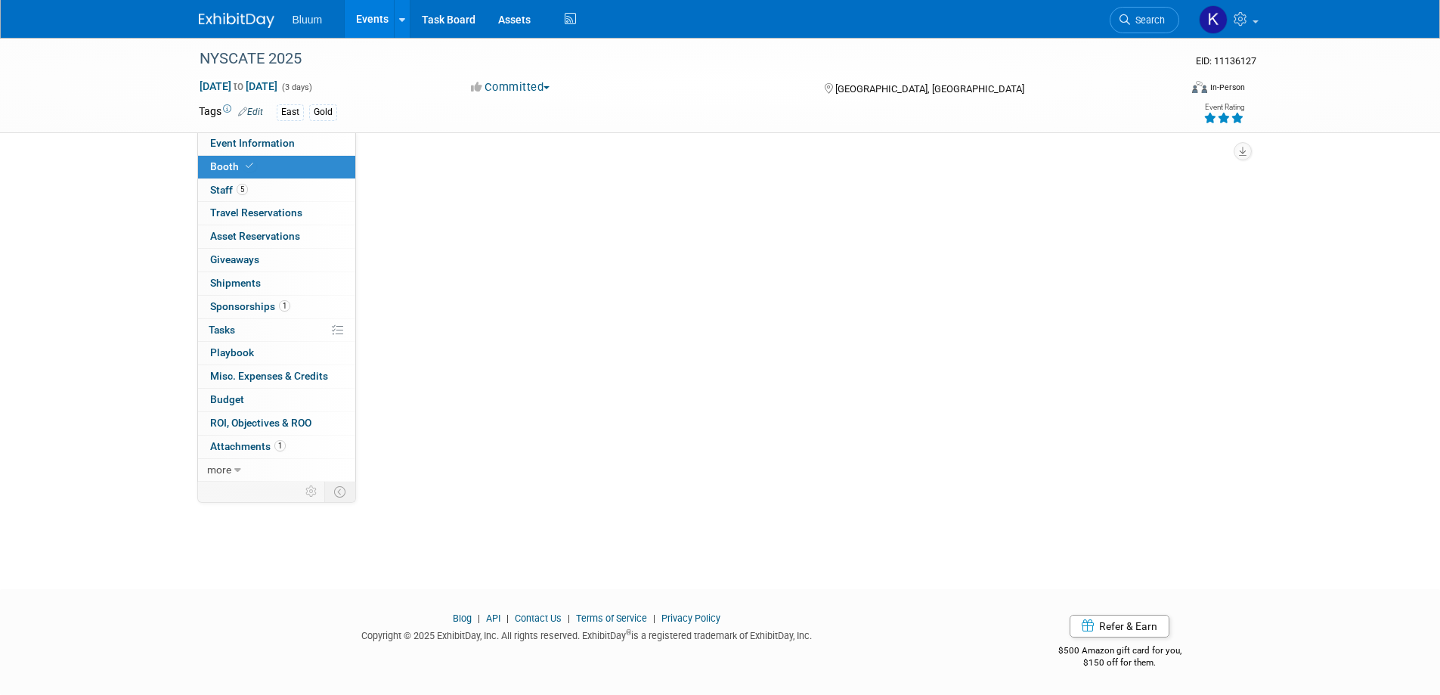
scroll to position [0, 0]
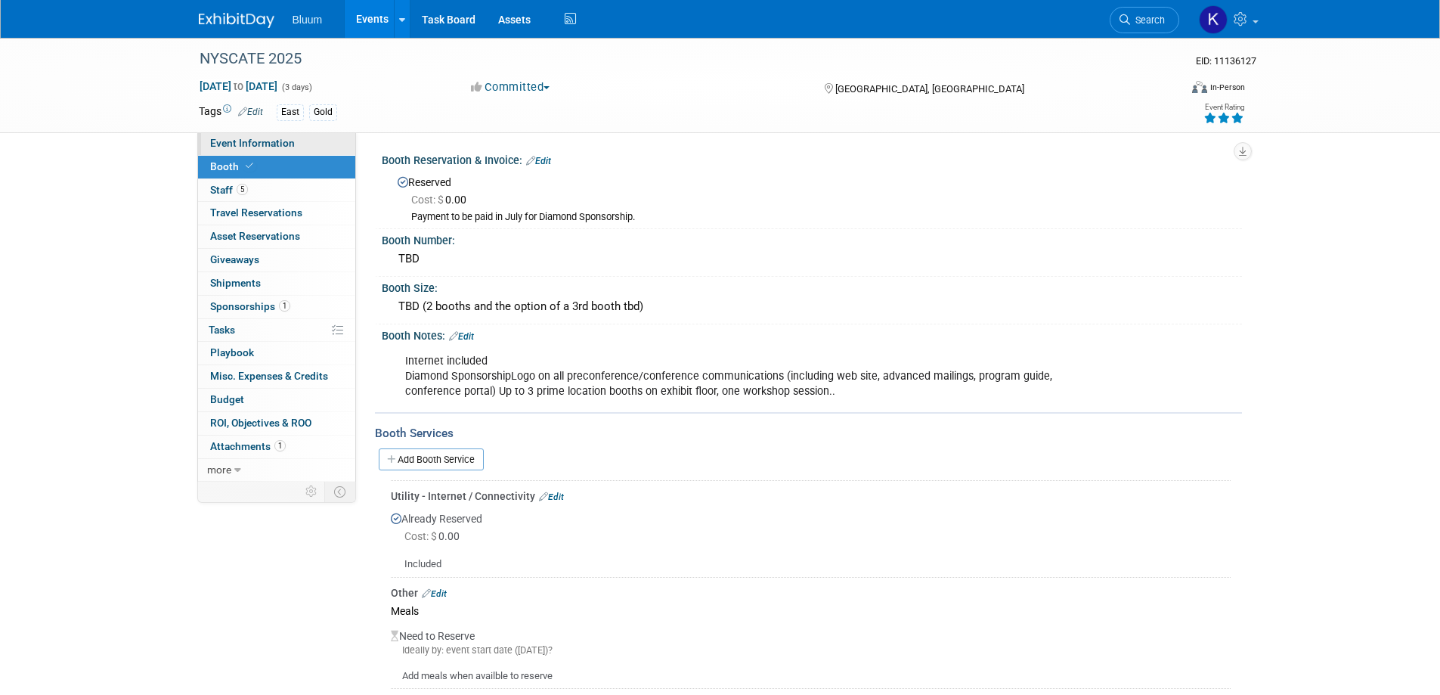
click at [249, 150] on link "Event Information" at bounding box center [276, 143] width 157 height 23
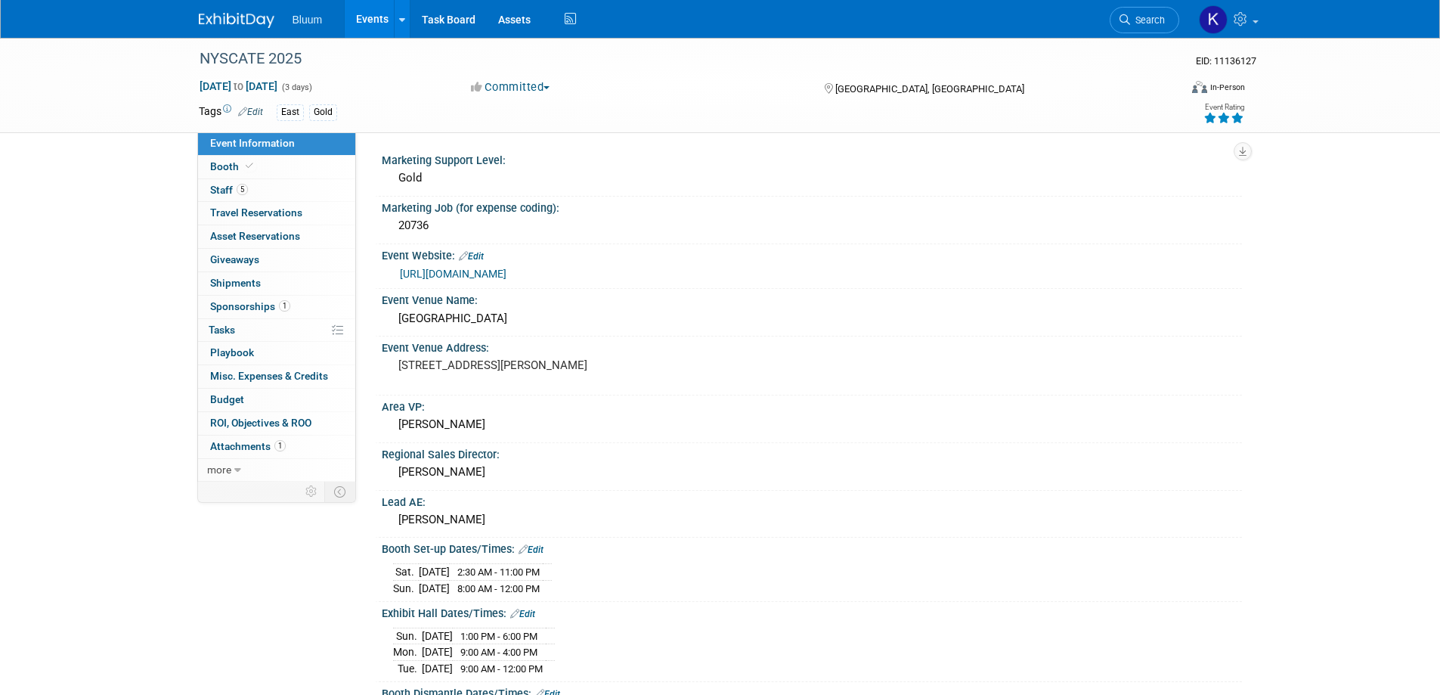
click at [472, 271] on link "https://www.nyscate.org/annual-conference.html" at bounding box center [453, 274] width 107 height 12
click at [216, 165] on span "Booth" at bounding box center [233, 166] width 46 height 12
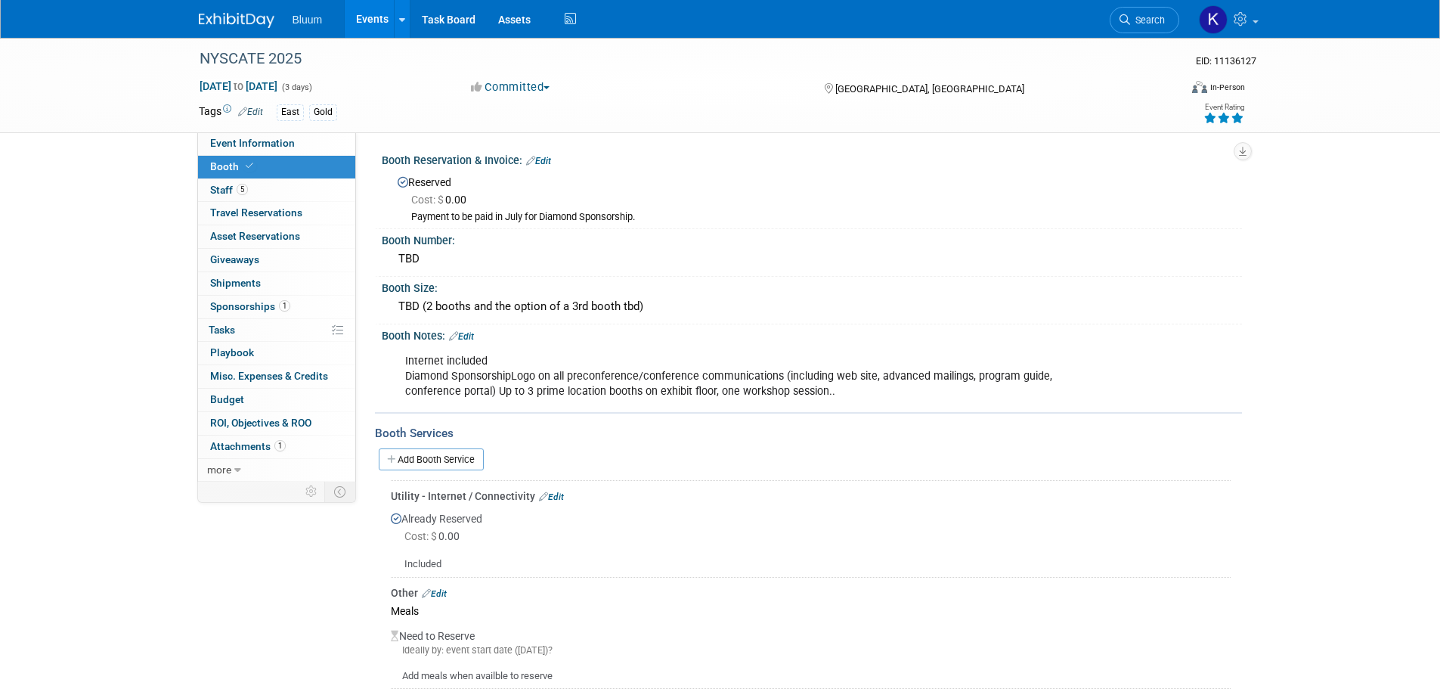
click at [474, 336] on link "Edit" at bounding box center [461, 336] width 25 height 11
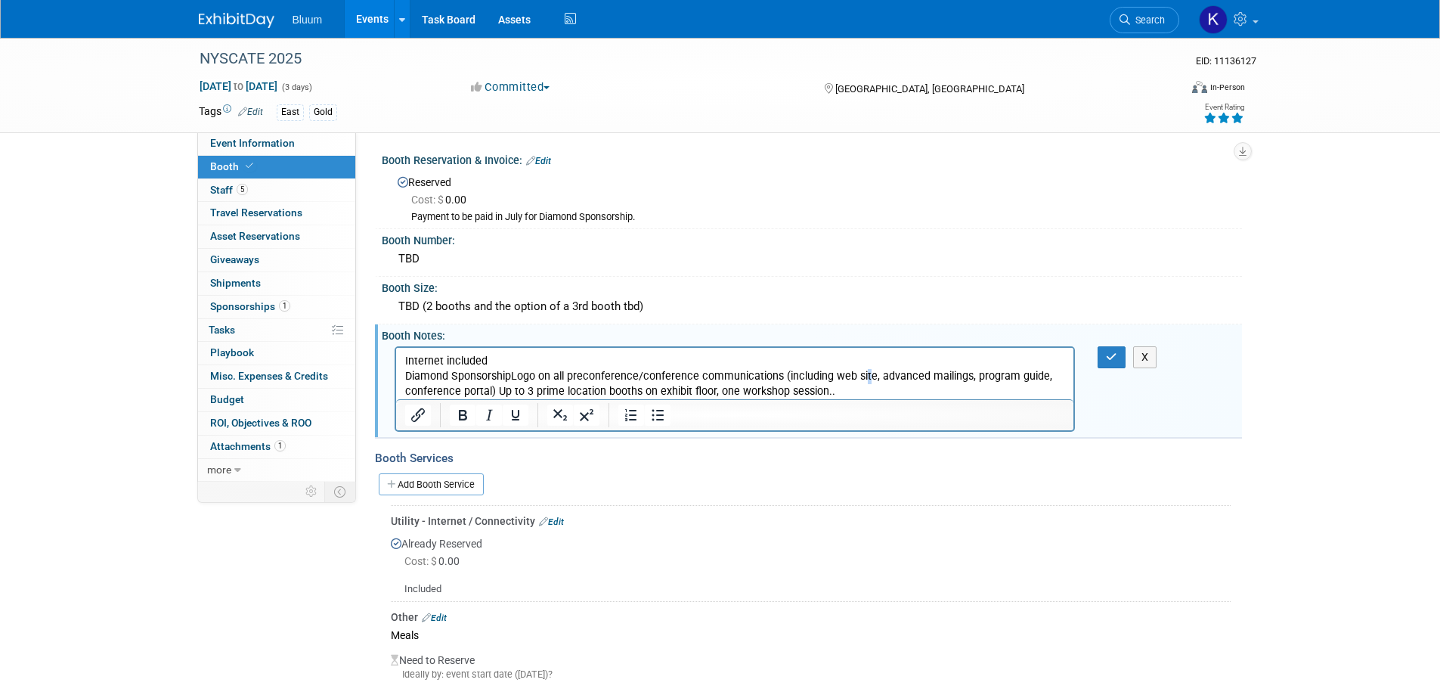
click at [863, 379] on p "Internet included Diamond SponsorshipLogo on all preconference/conference commu…" at bounding box center [735, 375] width 661 height 45
click at [835, 389] on p "Internet included Diamond SponsorshipLogo on all preconference/conference commu…" at bounding box center [735, 375] width 661 height 45
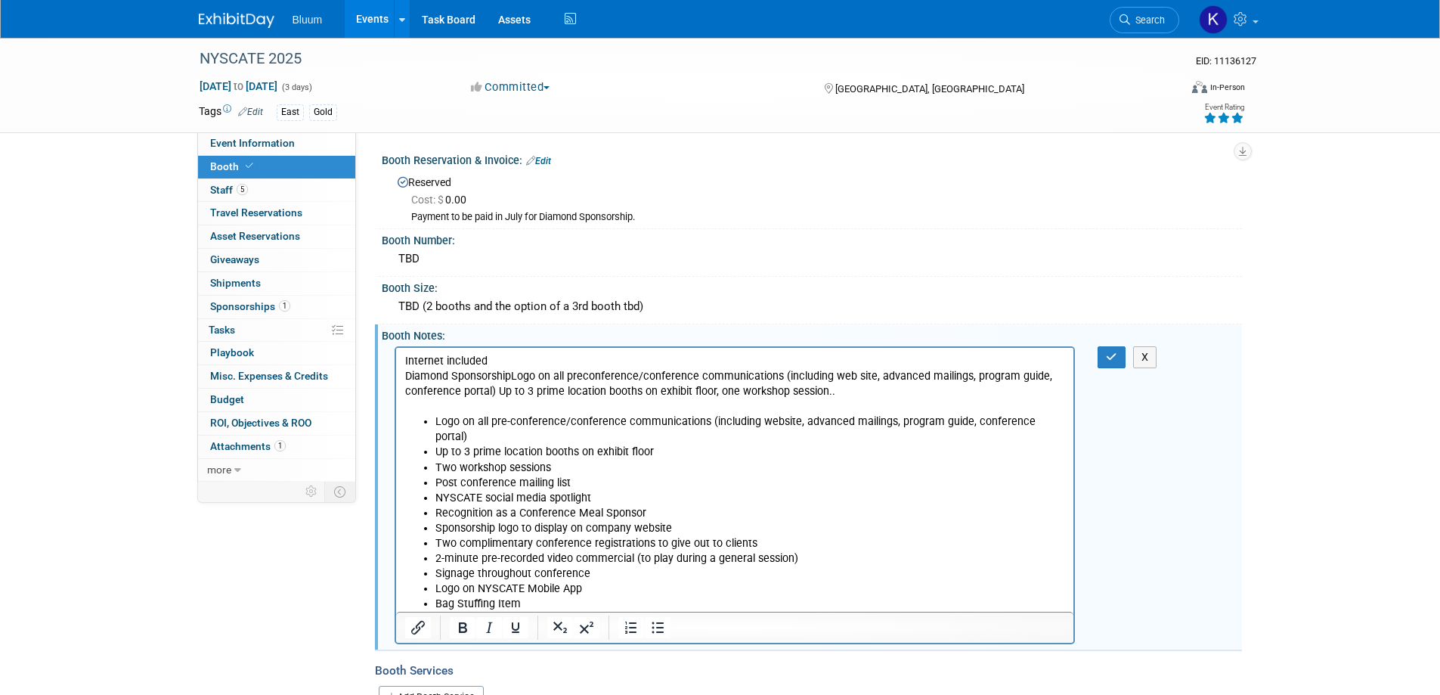
click at [863, 395] on p "Internet included Diamond SponsorshipLogo on all preconference/conference commu…" at bounding box center [735, 375] width 661 height 45
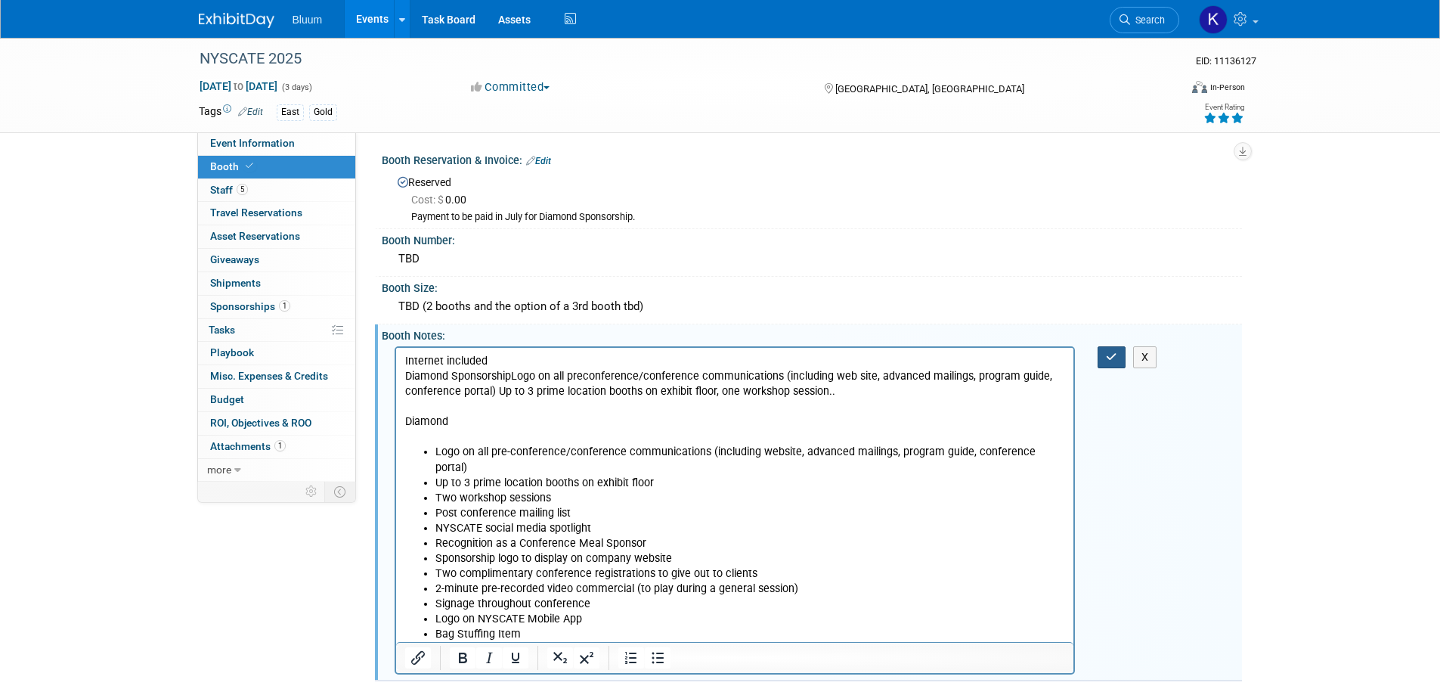
click at [1104, 352] on button "button" at bounding box center [1112, 357] width 28 height 22
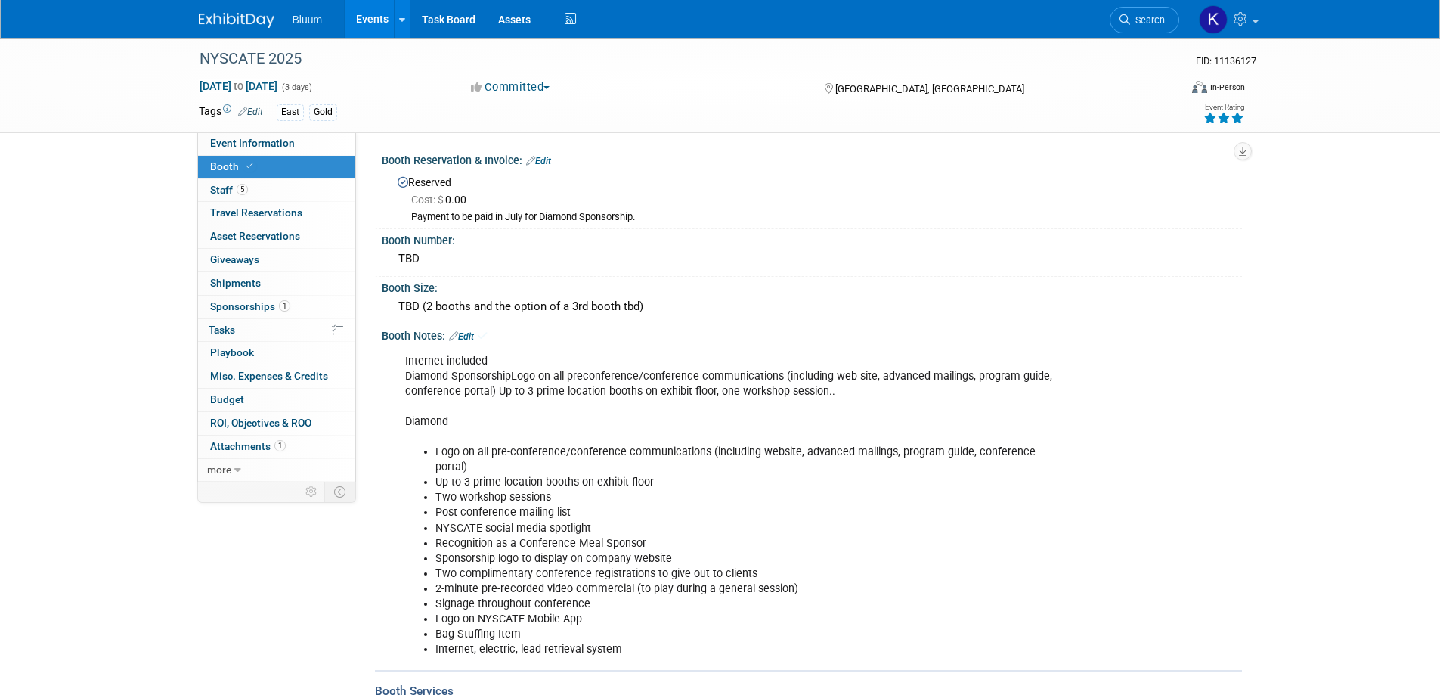
click at [1111, 355] on div "Internet included Diamond SponsorshipLogo on all preconference/conference commu…" at bounding box center [812, 505] width 860 height 324
click at [536, 159] on link "Edit" at bounding box center [538, 161] width 25 height 11
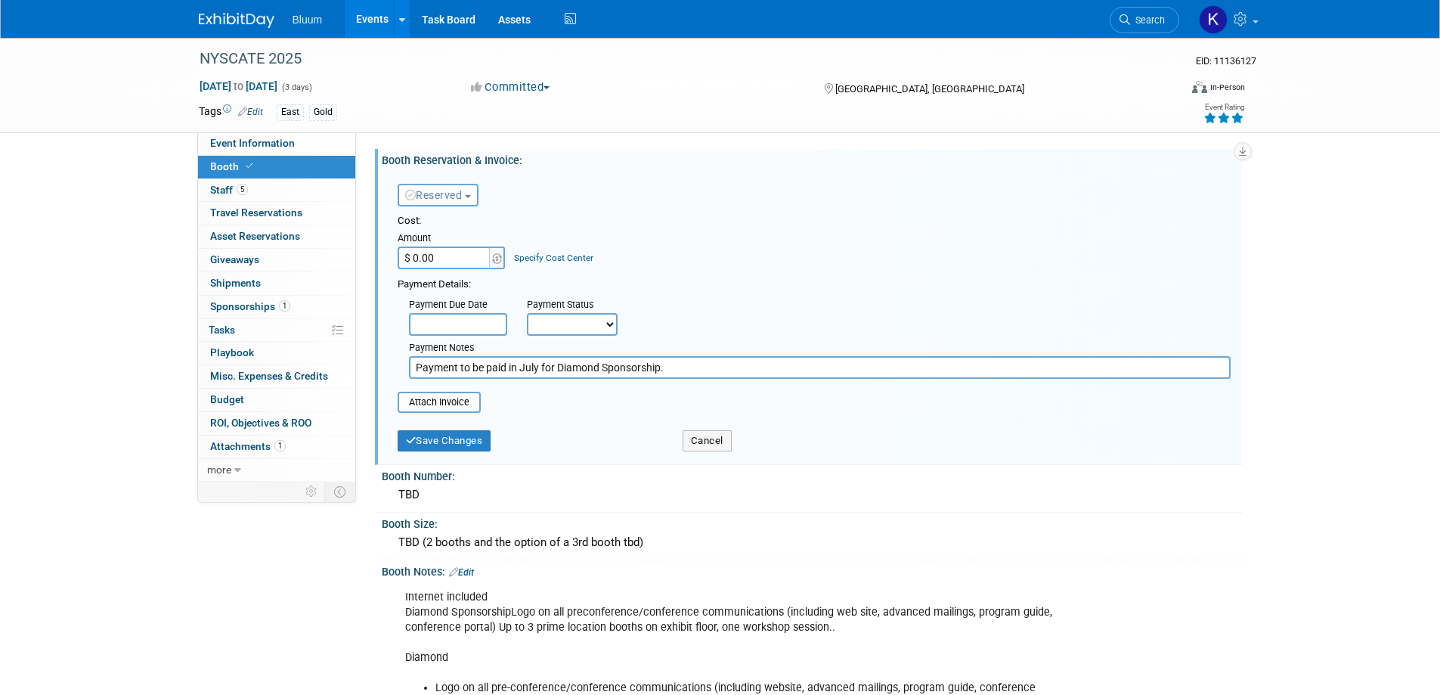
drag, startPoint x: 666, startPoint y: 371, endPoint x: 361, endPoint y: 342, distance: 306.9
click at [363, 344] on div "Marketing Support Level: Gold Marketing Job (for expense coding): 20736" at bounding box center [799, 306] width 886 height 349
type input "Paid"
click at [429, 444] on button "Save Changes" at bounding box center [445, 440] width 94 height 21
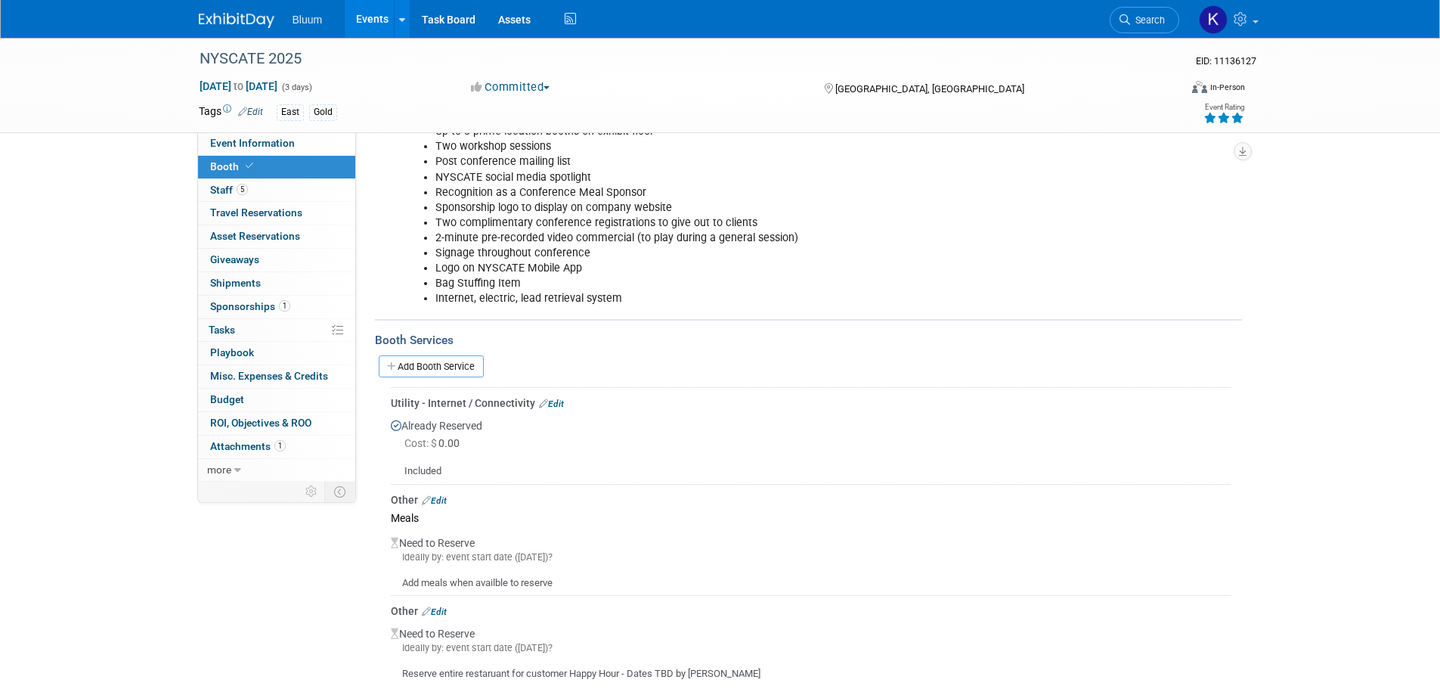
scroll to position [378, 0]
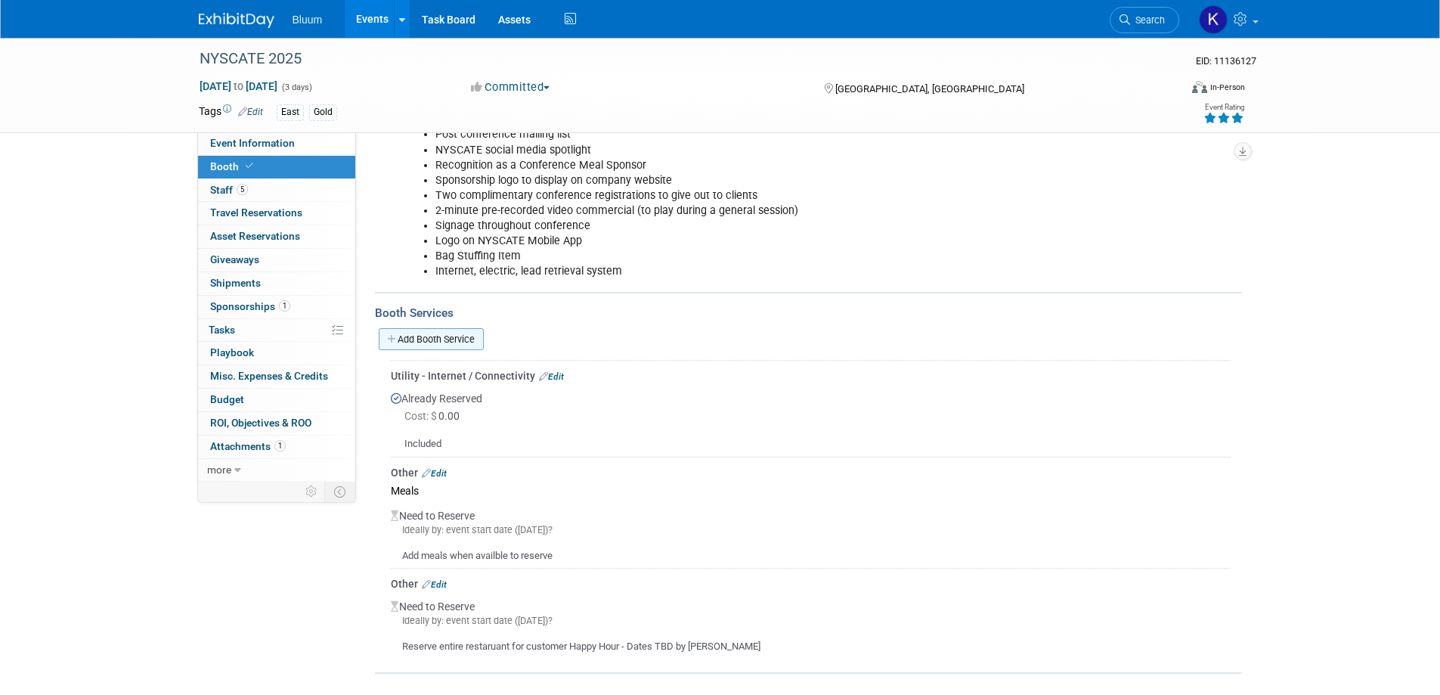
click at [444, 329] on link "Add Booth Service" at bounding box center [431, 339] width 105 height 22
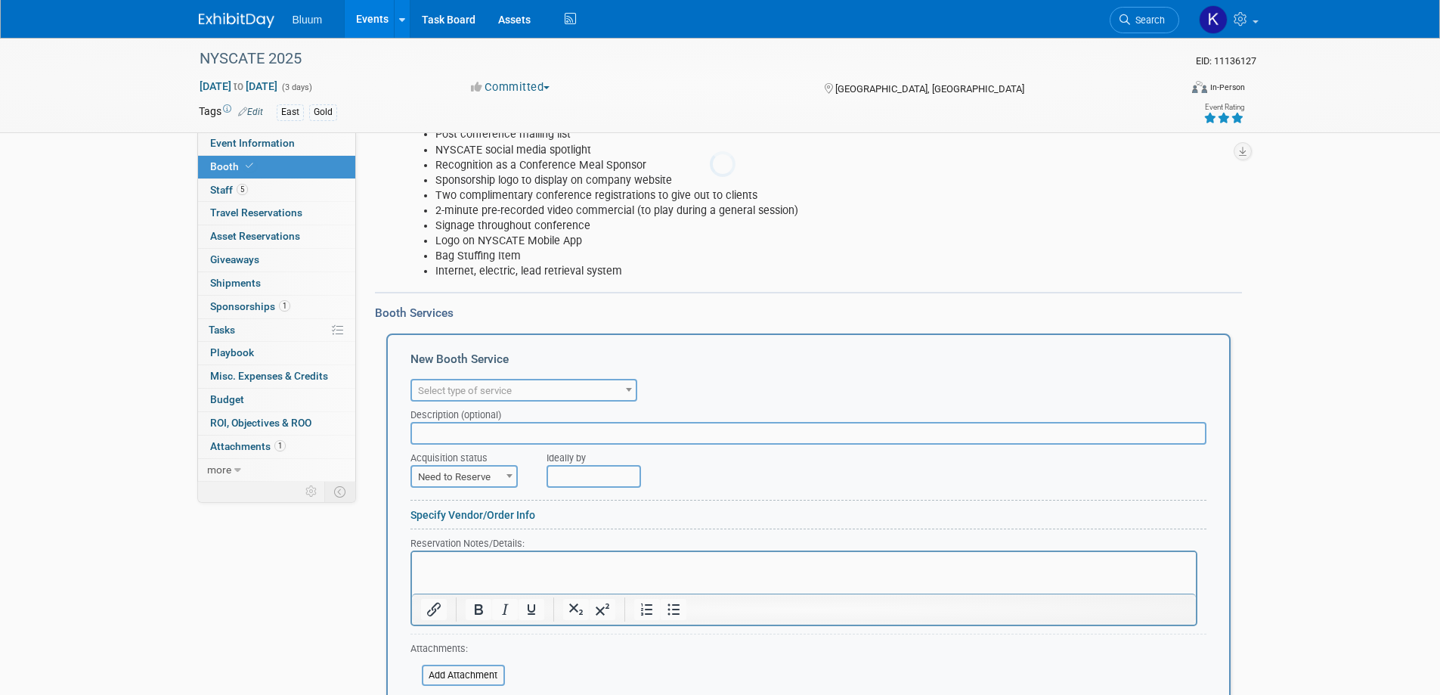
scroll to position [0, 0]
click at [515, 380] on span "Select type of service" at bounding box center [524, 390] width 224 height 21
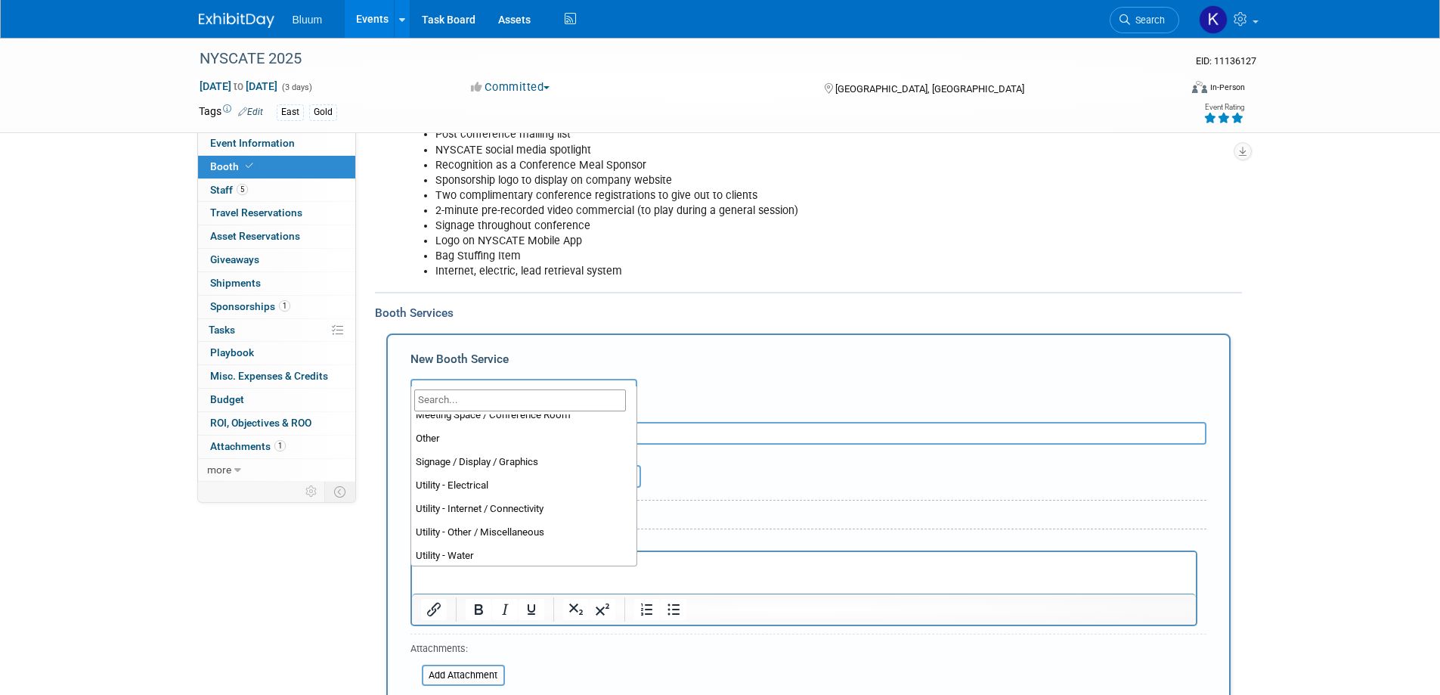
scroll to position [388, 0]
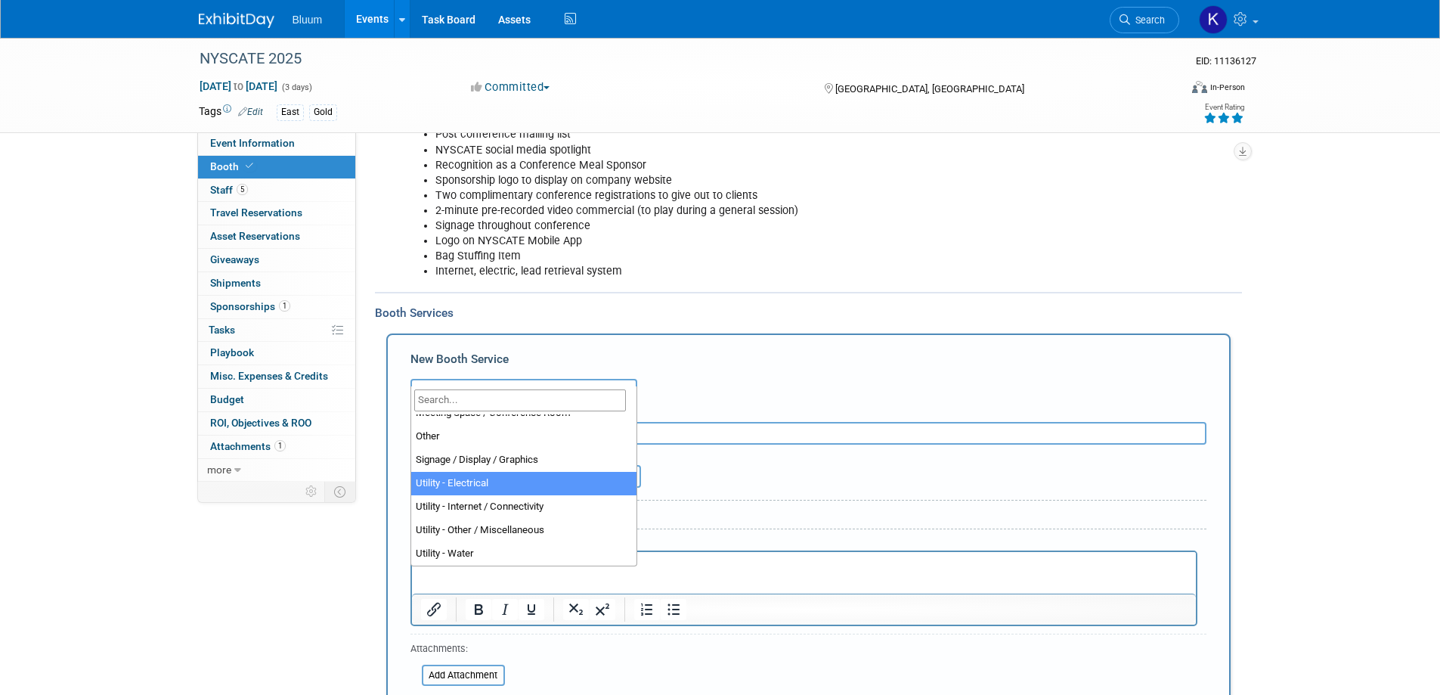
select select "8"
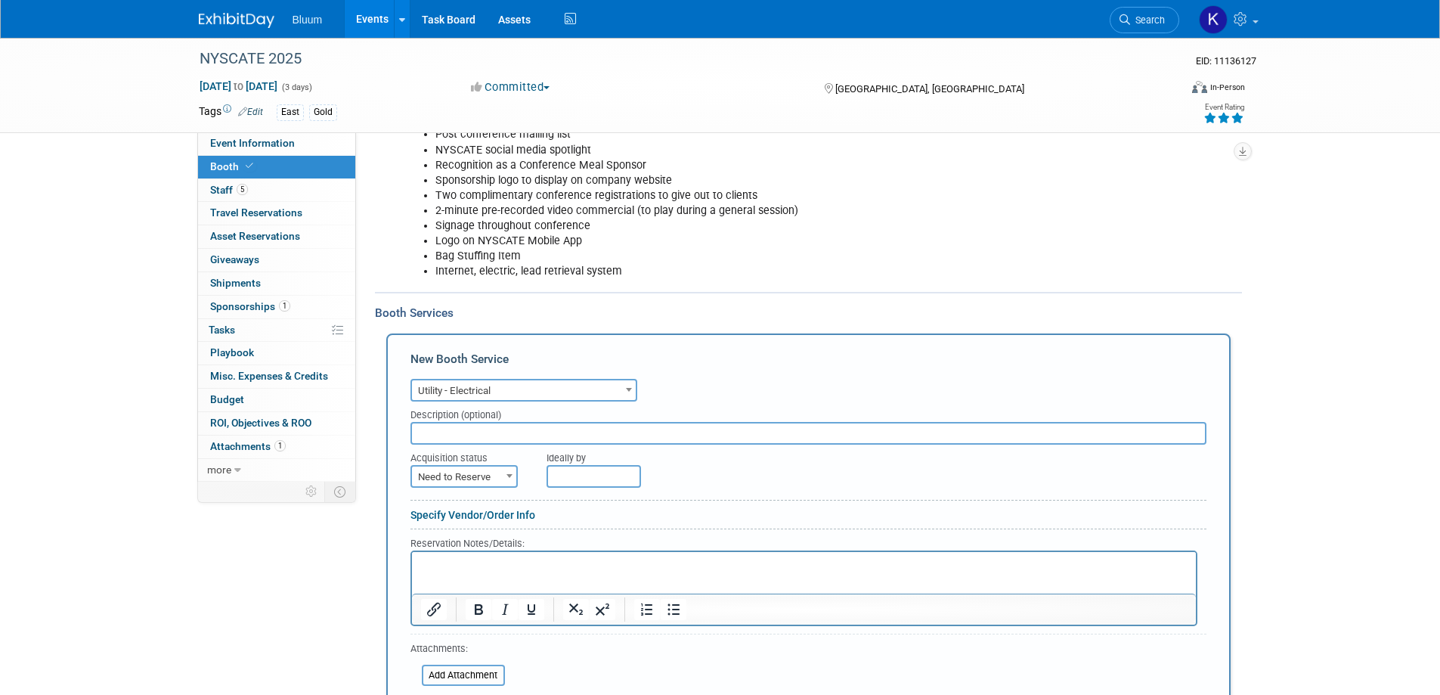
click at [504, 466] on span at bounding box center [509, 476] width 15 height 20
select select "2"
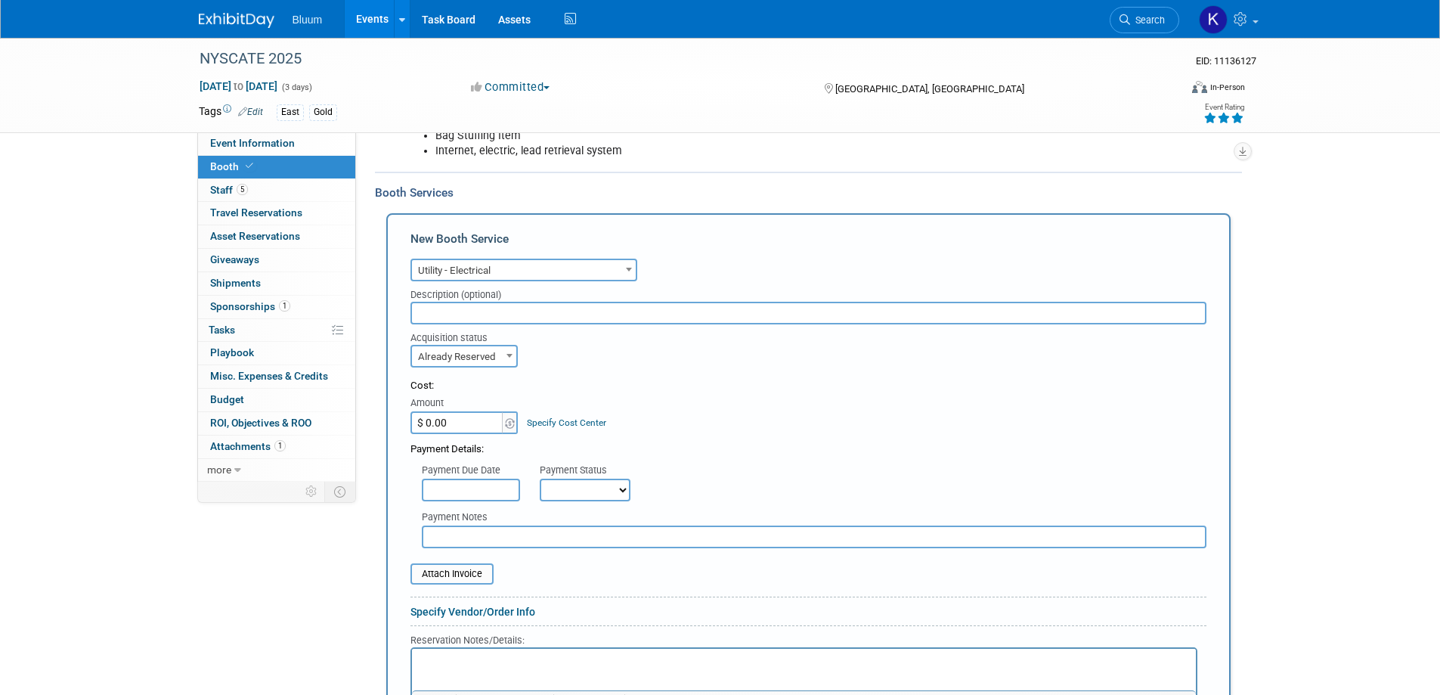
scroll to position [680, 0]
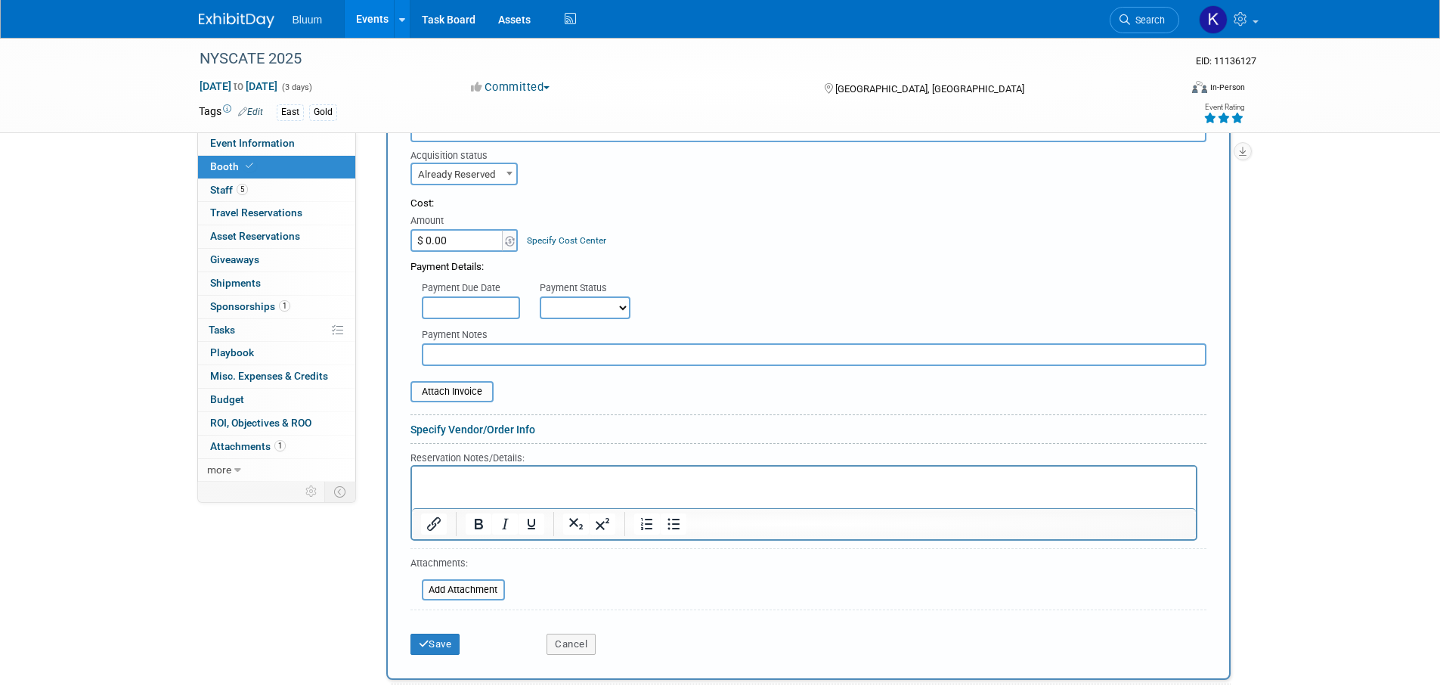
click at [433, 484] on p "Rich Text Area. Press ALT-0 for help." at bounding box center [803, 480] width 767 height 14
click at [423, 639] on icon "submit" at bounding box center [424, 644] width 11 height 10
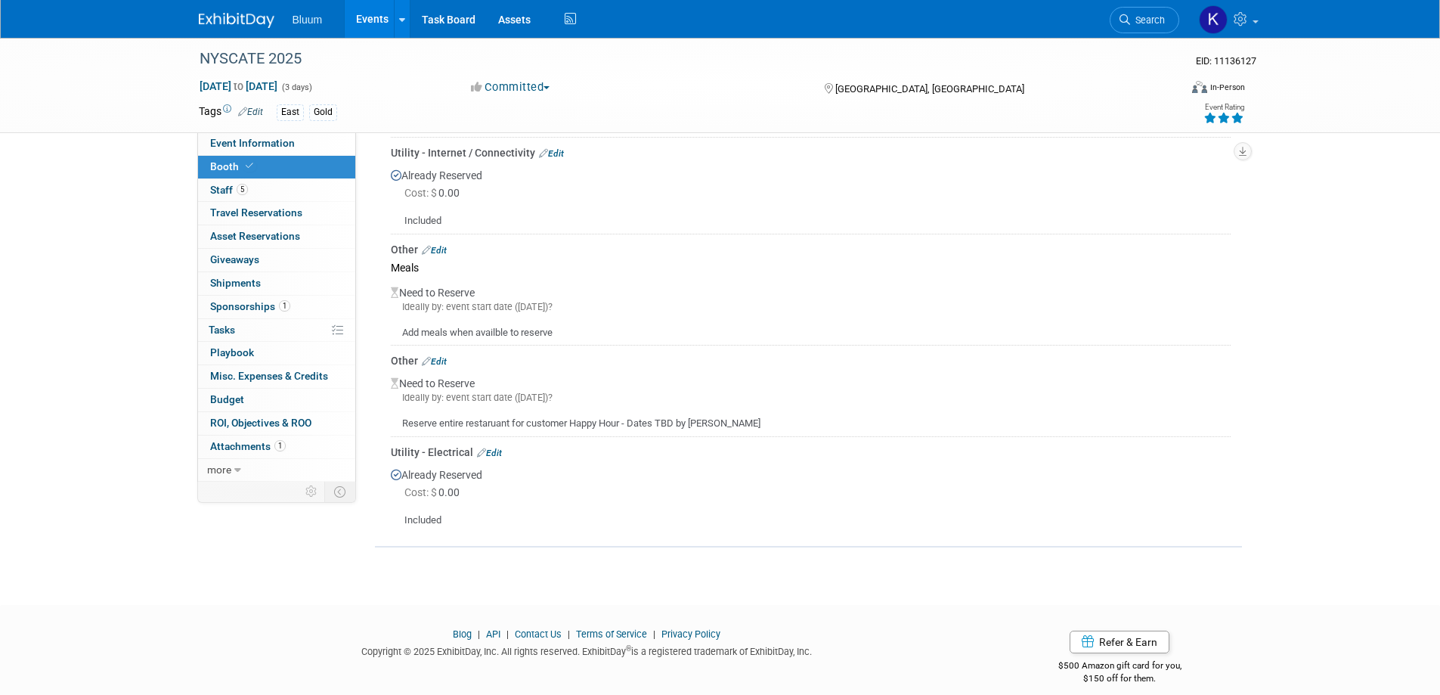
scroll to position [525, 0]
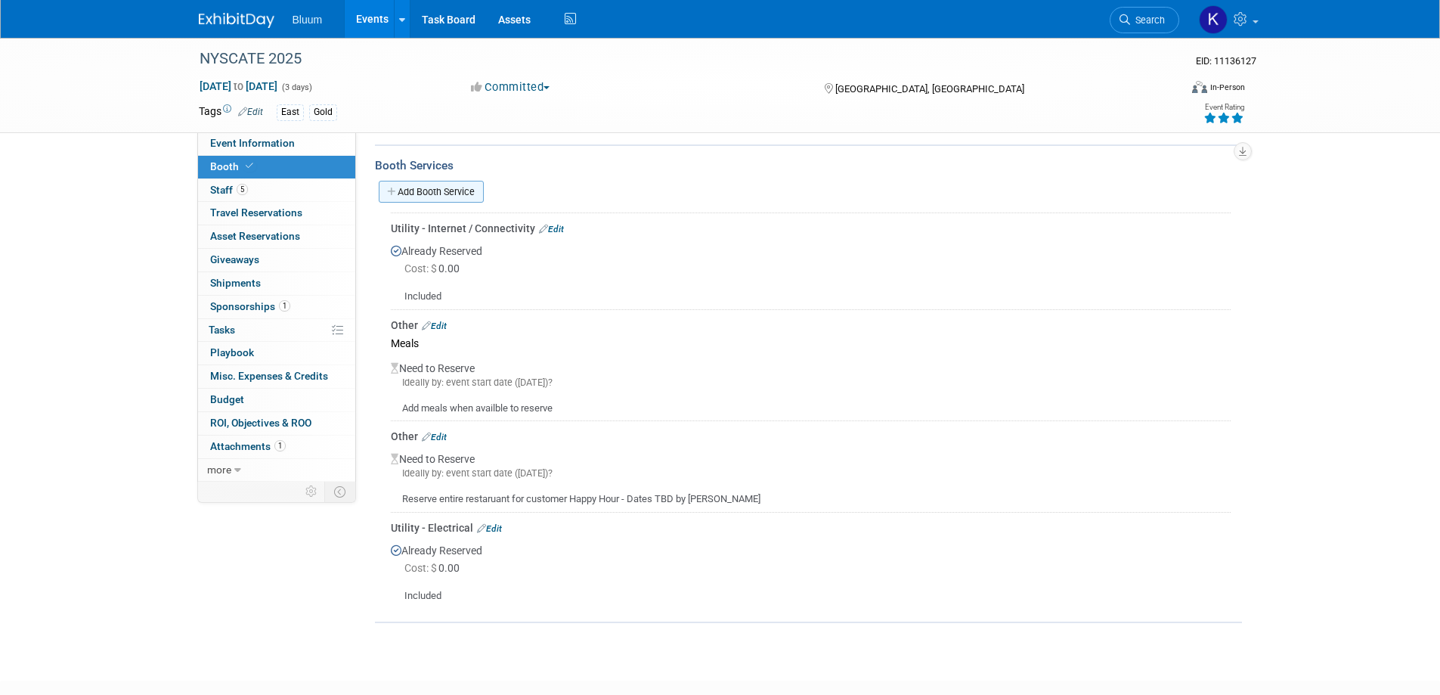
click at [450, 181] on link "Add Booth Service" at bounding box center [431, 192] width 105 height 22
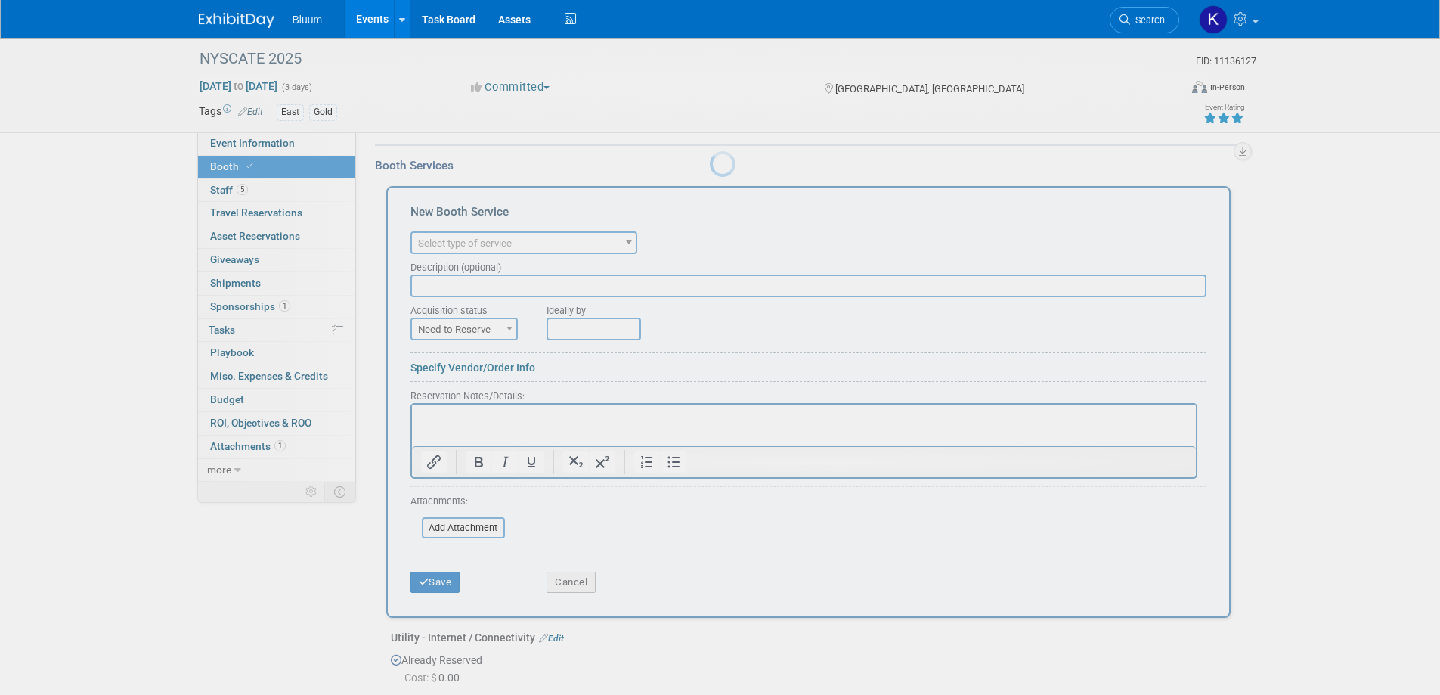
scroll to position [0, 0]
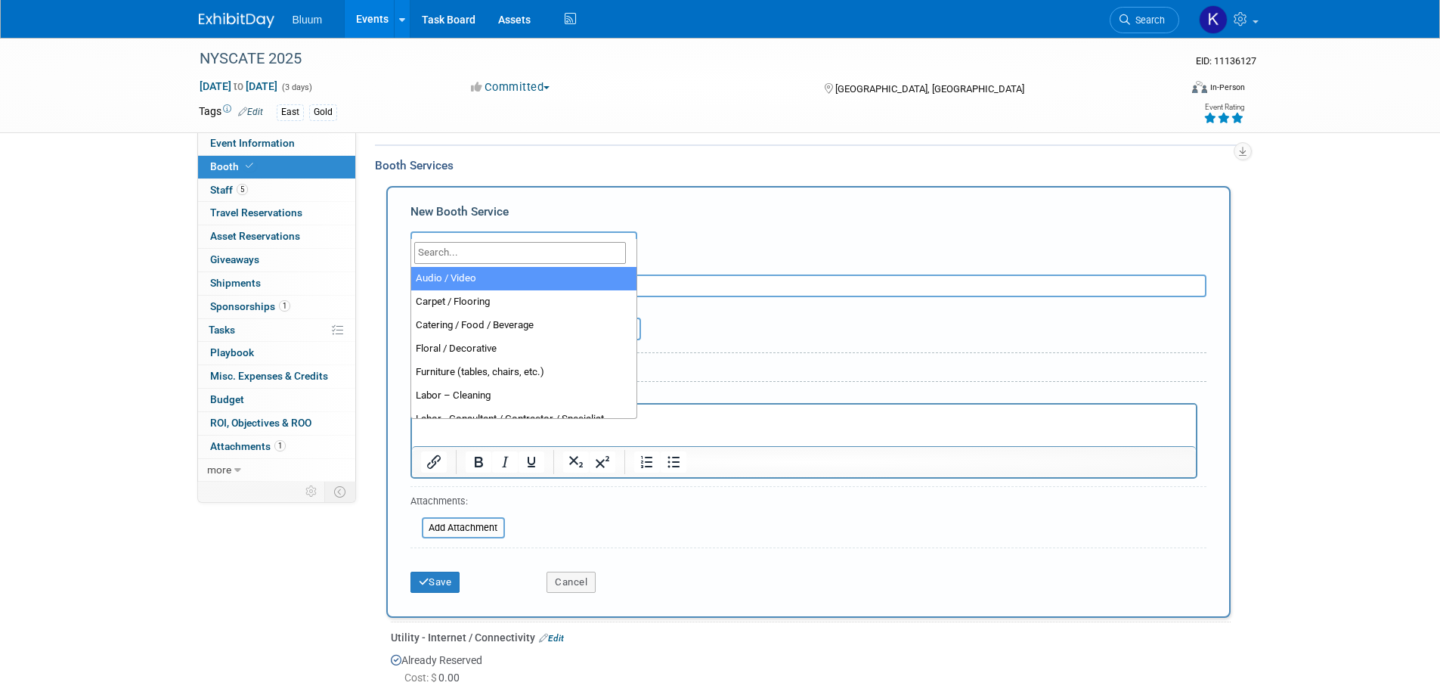
click at [501, 234] on span "Select type of service" at bounding box center [524, 243] width 224 height 21
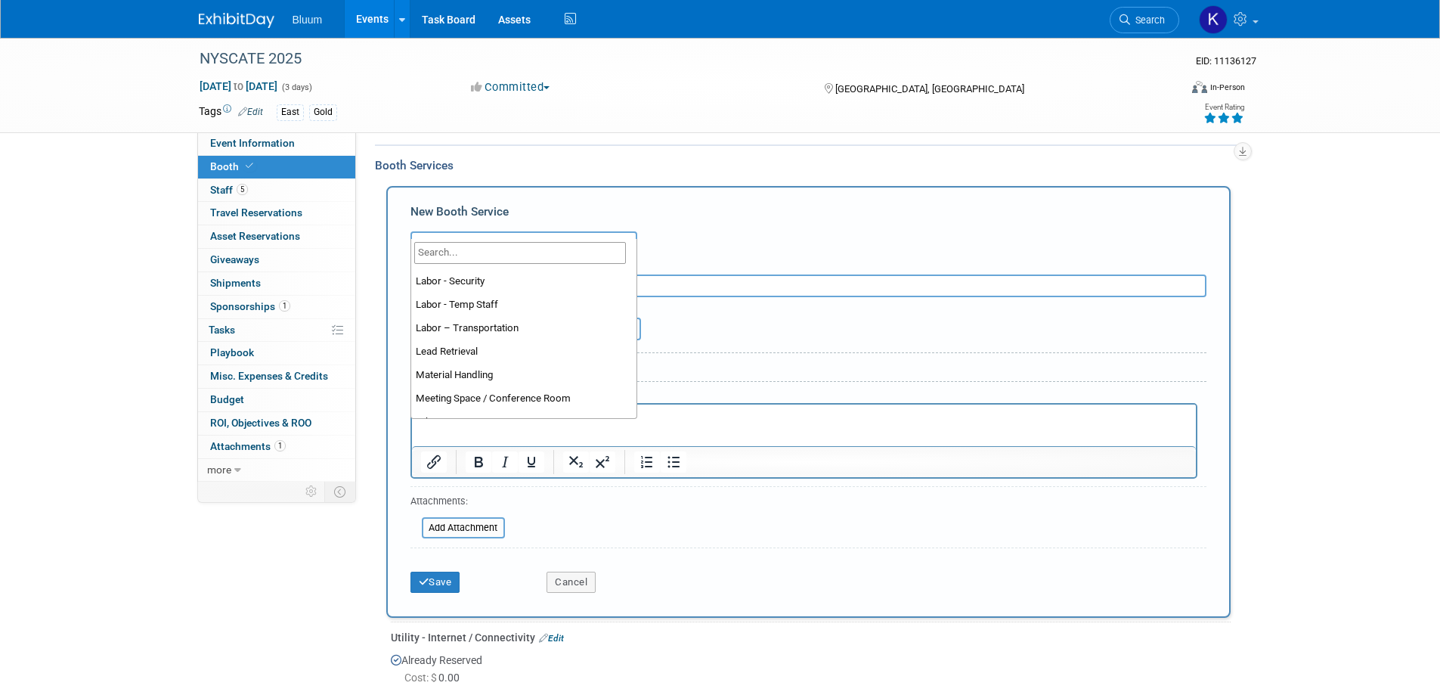
scroll to position [302, 0]
click at [501, 233] on span "Labor – Transportation" at bounding box center [524, 243] width 224 height 21
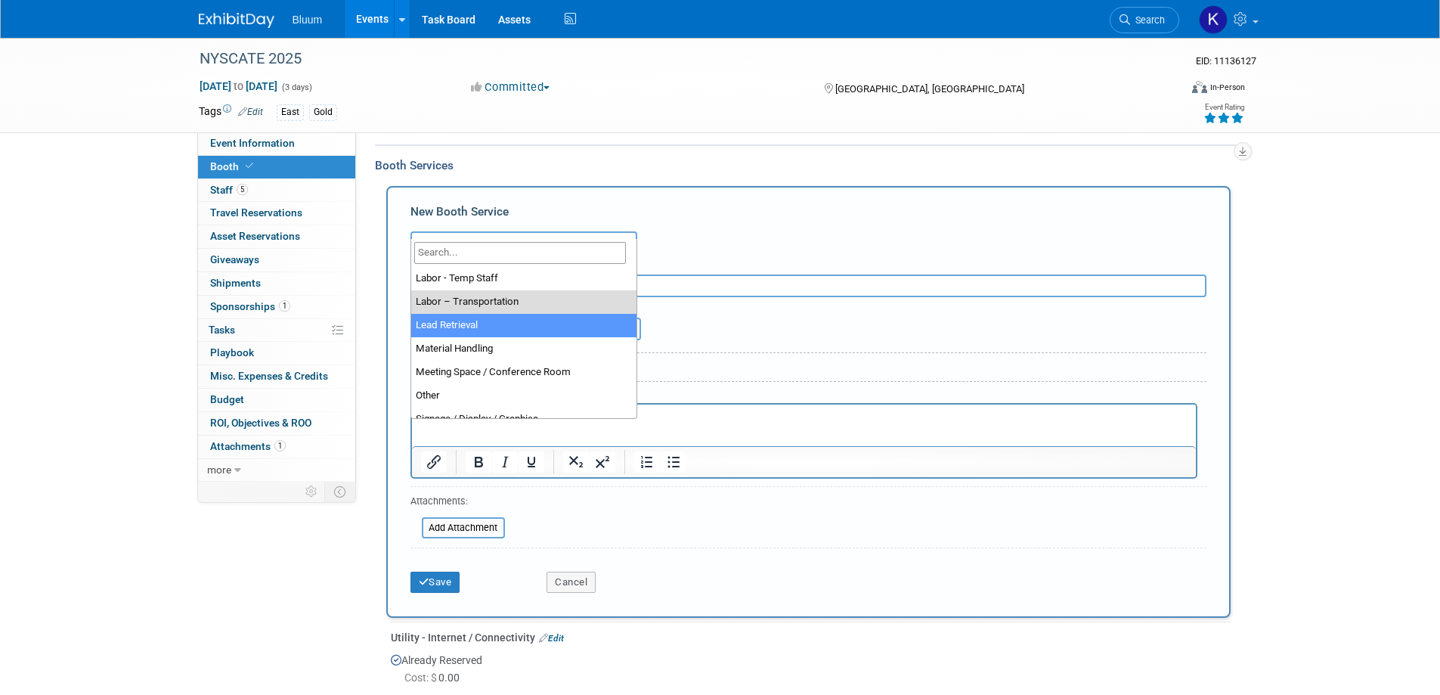
select select "7"
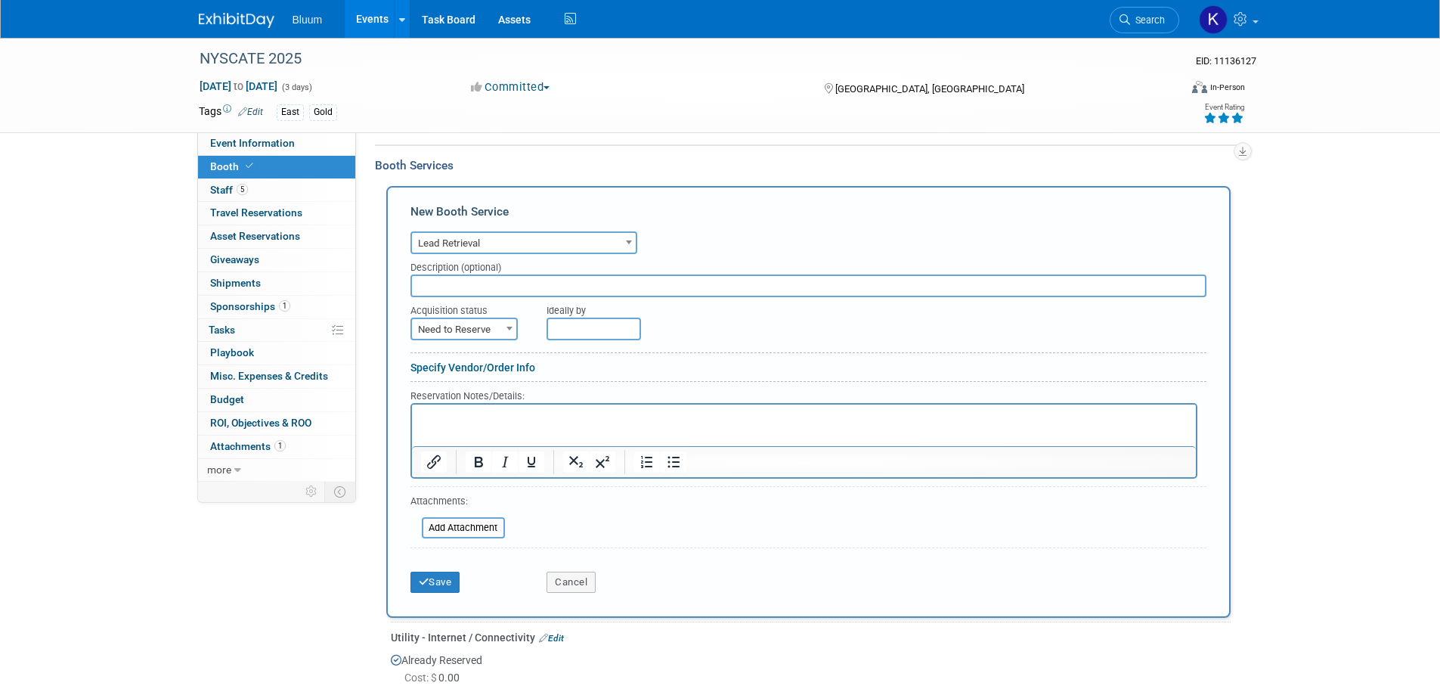
click at [468, 319] on span "Need to Reserve" at bounding box center [464, 329] width 104 height 21
select select "2"
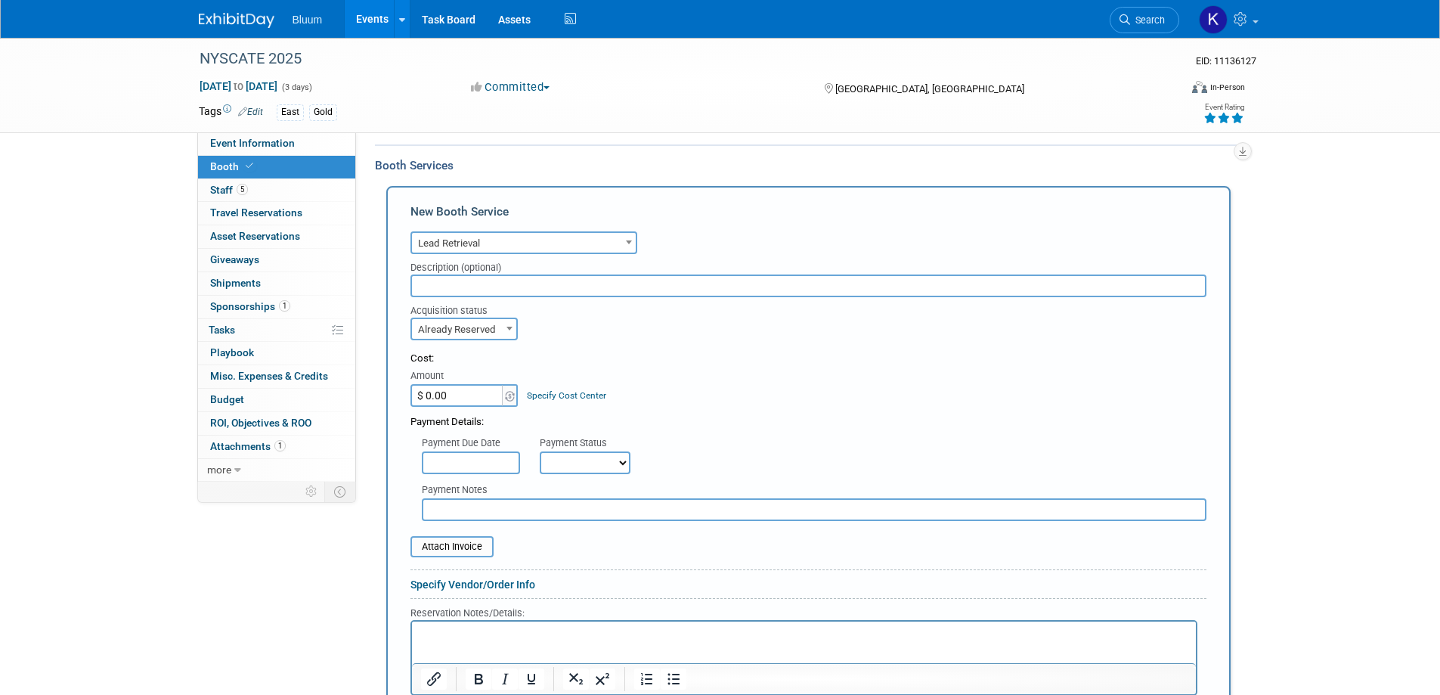
click at [442, 625] on html at bounding box center [803, 632] width 784 height 20
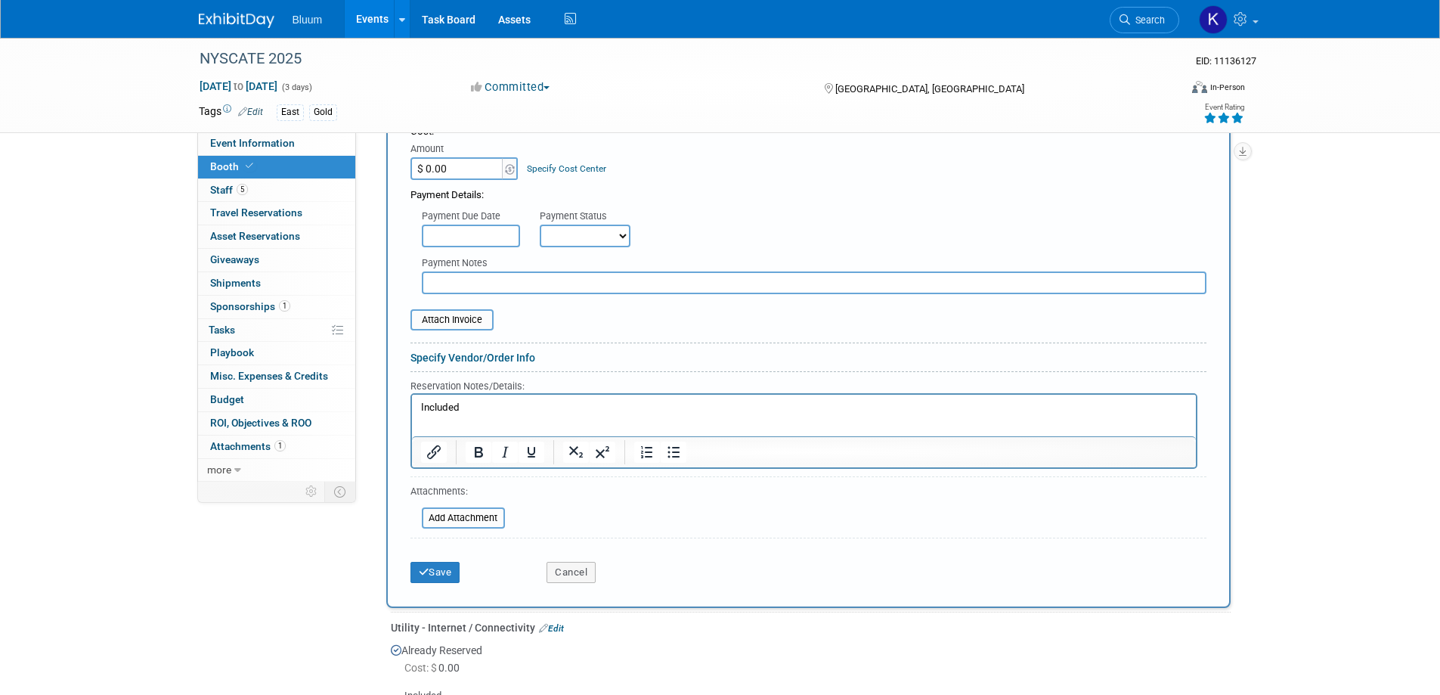
click at [446, 562] on button "Save" at bounding box center [436, 572] width 50 height 21
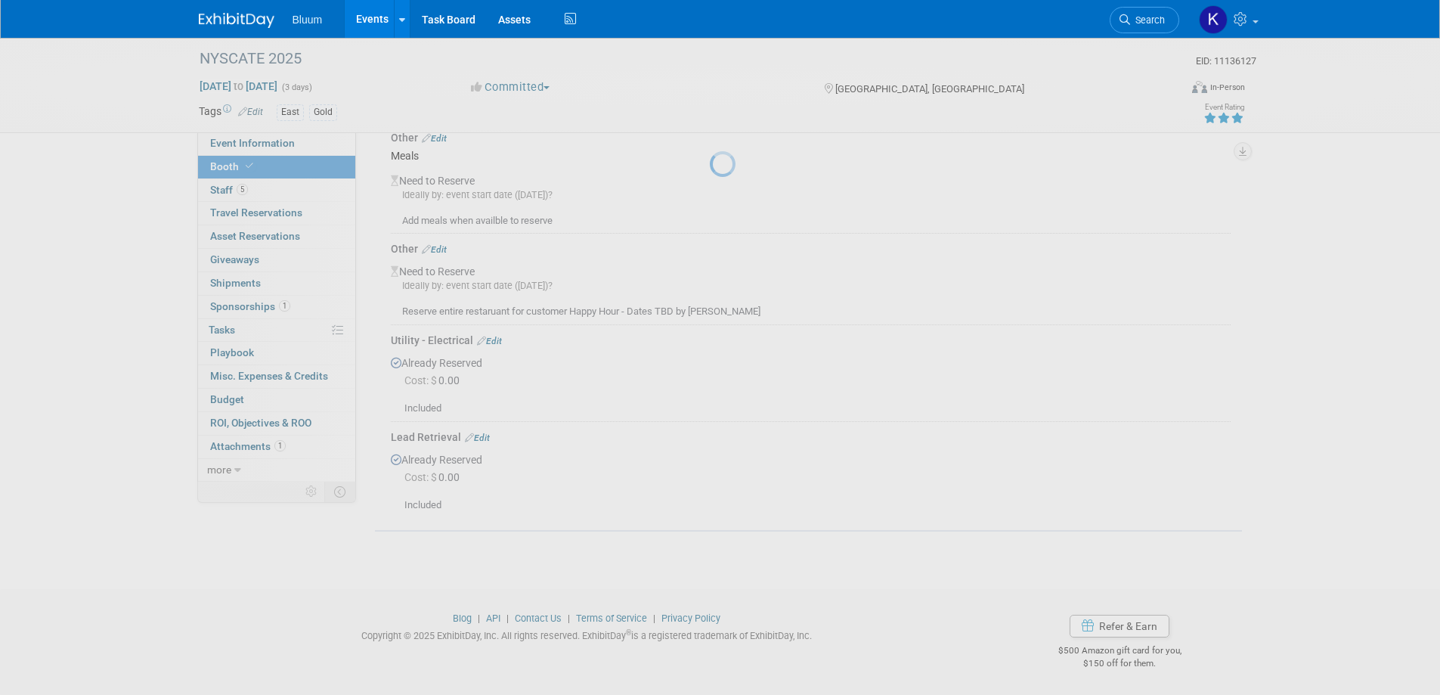
scroll to position [698, 0]
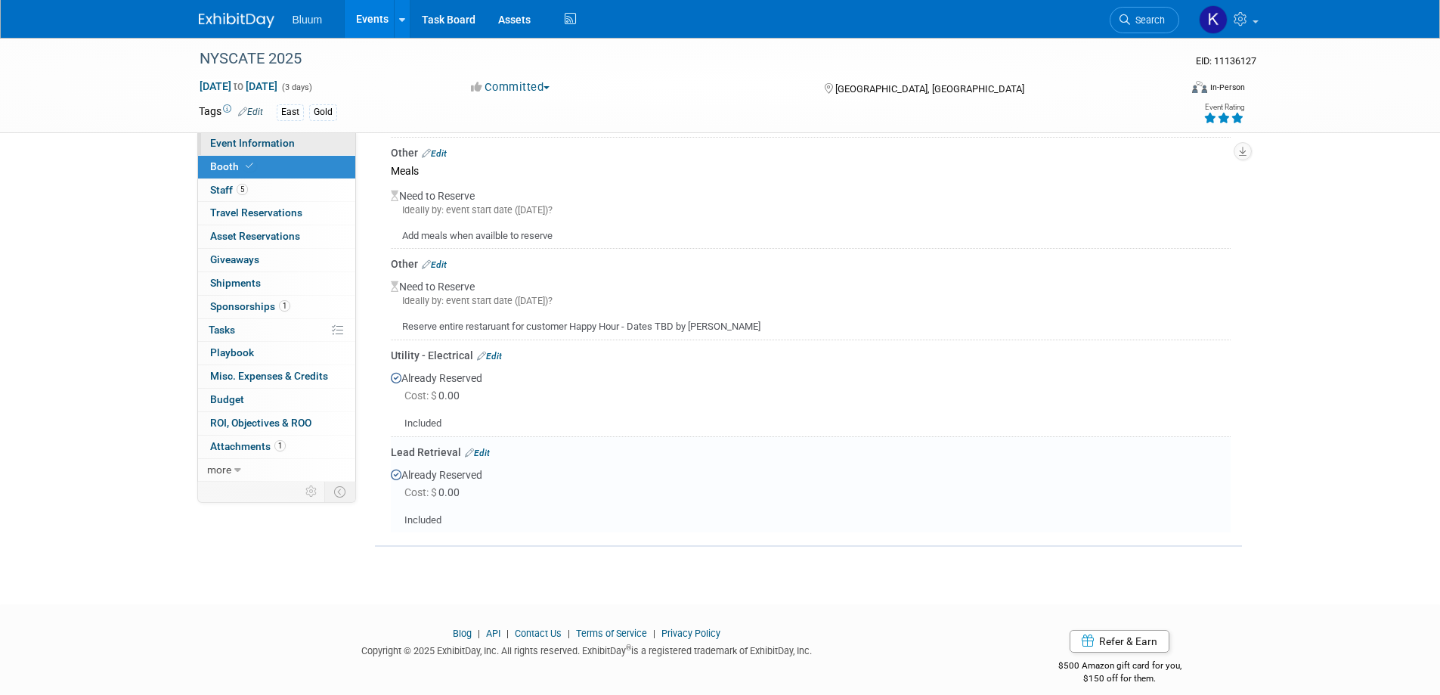
click at [279, 143] on span "Event Information" at bounding box center [252, 143] width 85 height 12
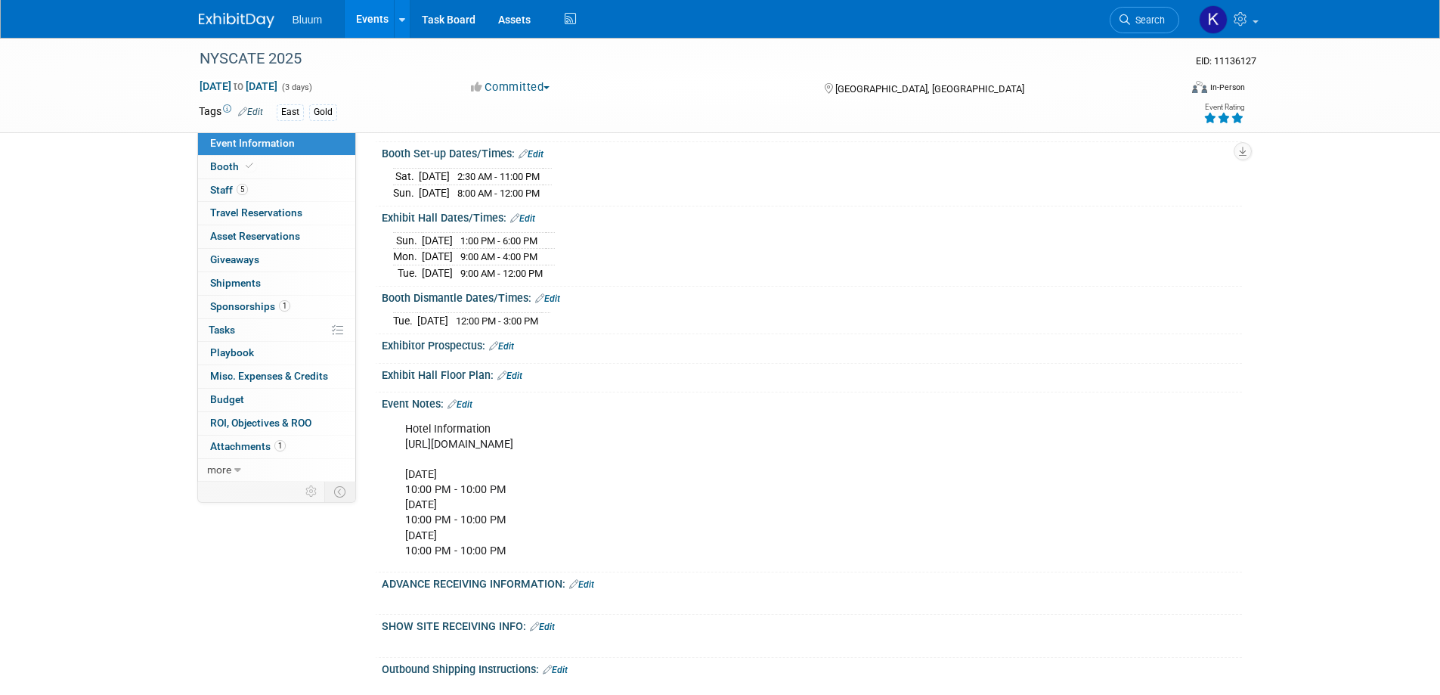
scroll to position [454, 0]
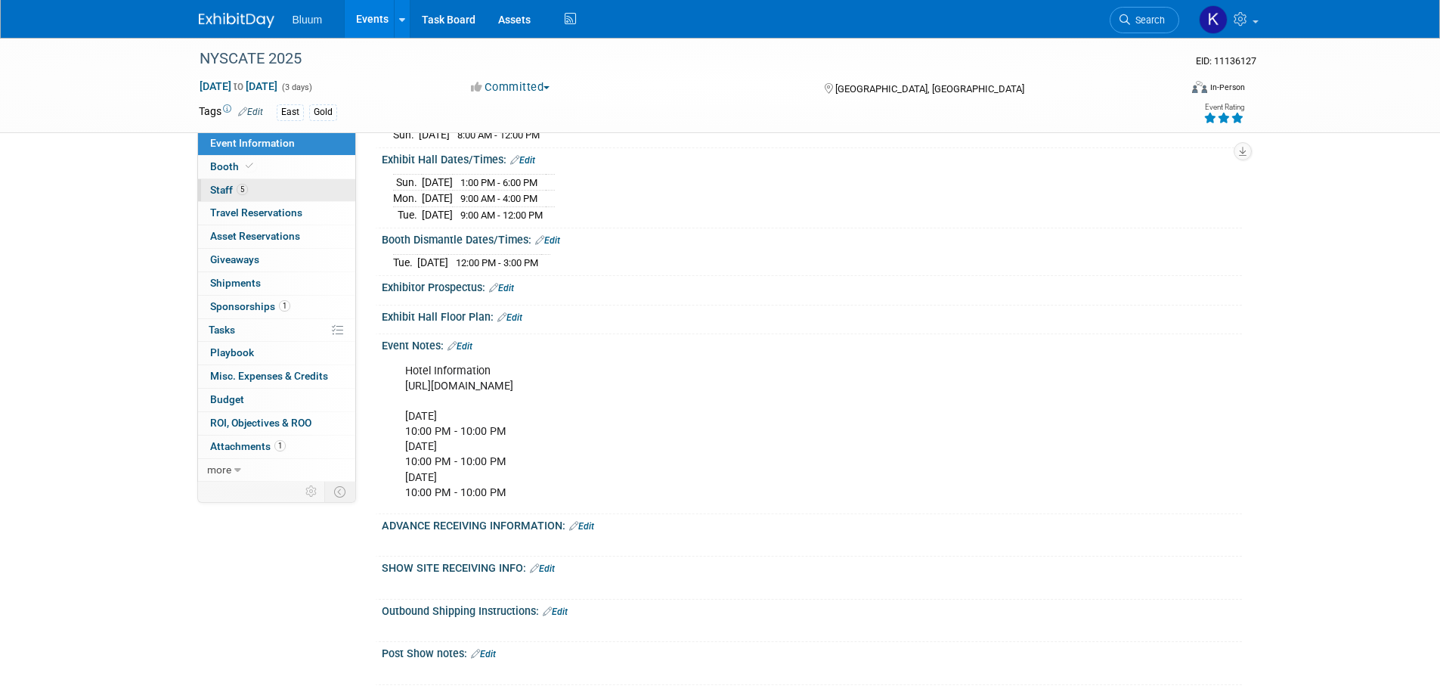
click at [225, 188] on span "Staff 5" at bounding box center [229, 190] width 38 height 12
